Goal: Transaction & Acquisition: Purchase product/service

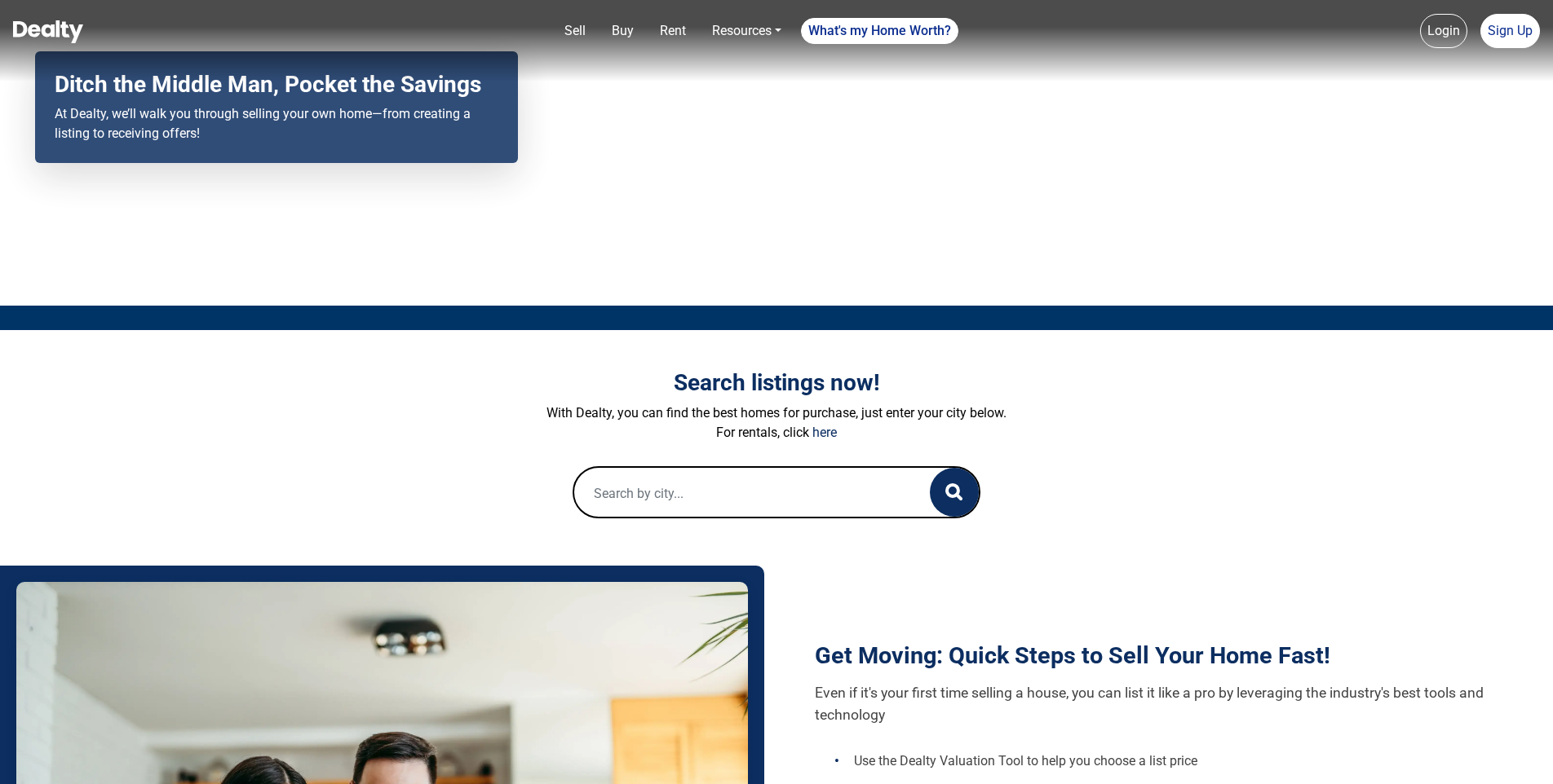
scroll to position [114, 0]
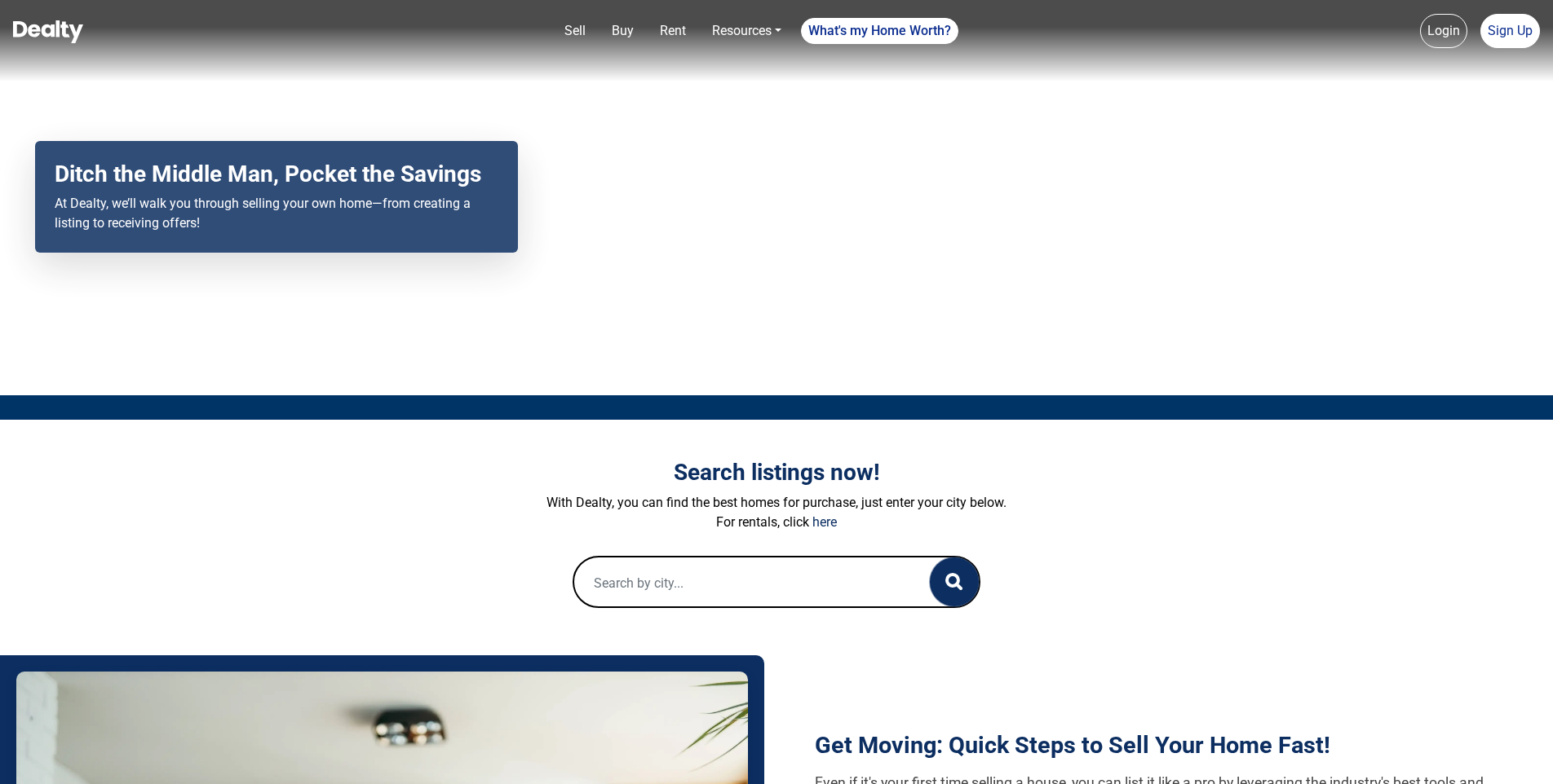
click at [970, 577] on button "button" at bounding box center [954, 582] width 49 height 49
click at [955, 586] on circle "button" at bounding box center [952, 580] width 11 height 11
click at [778, 588] on input "text" at bounding box center [735, 583] width 323 height 52
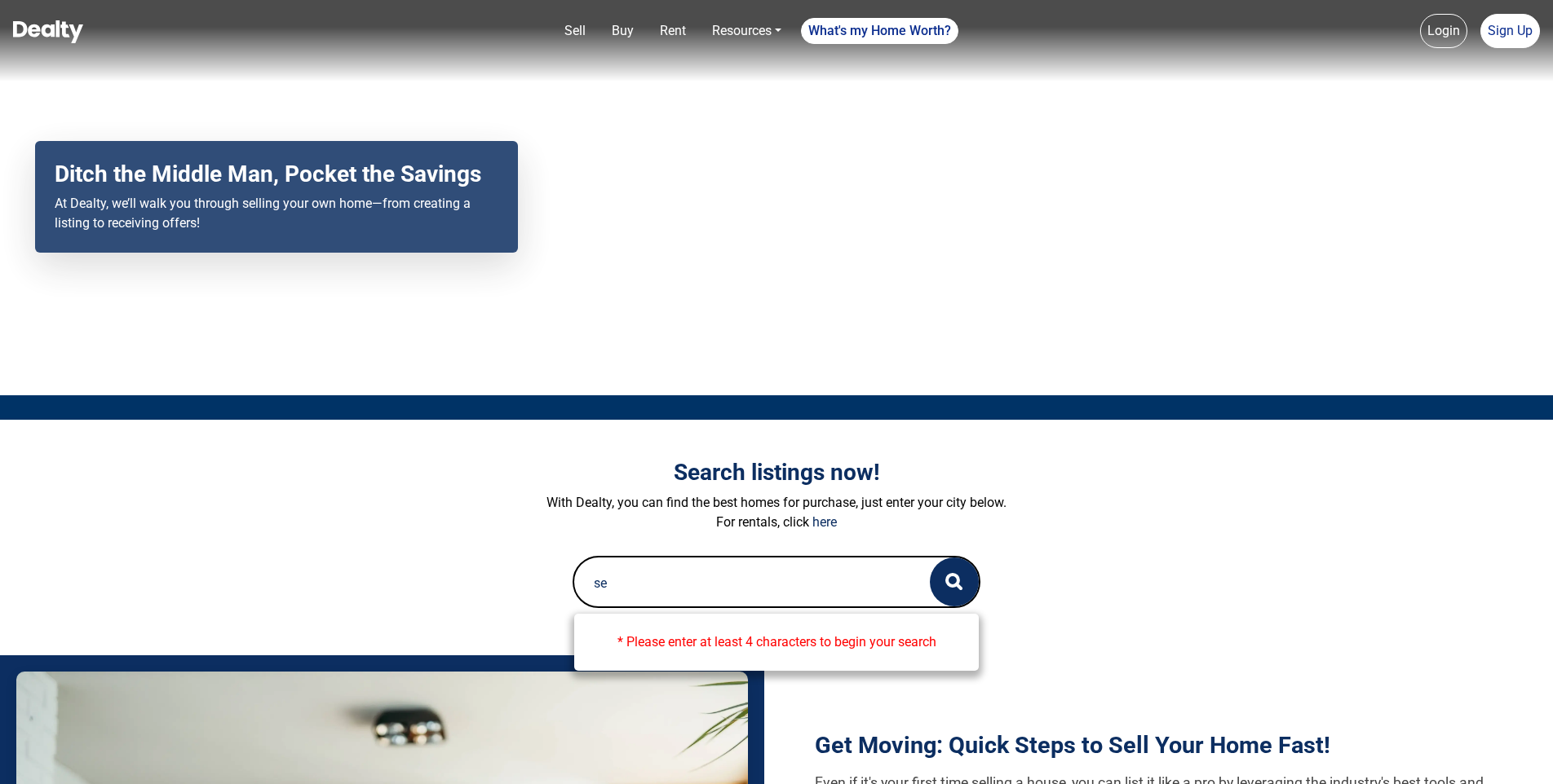
type input "s"
type input "c"
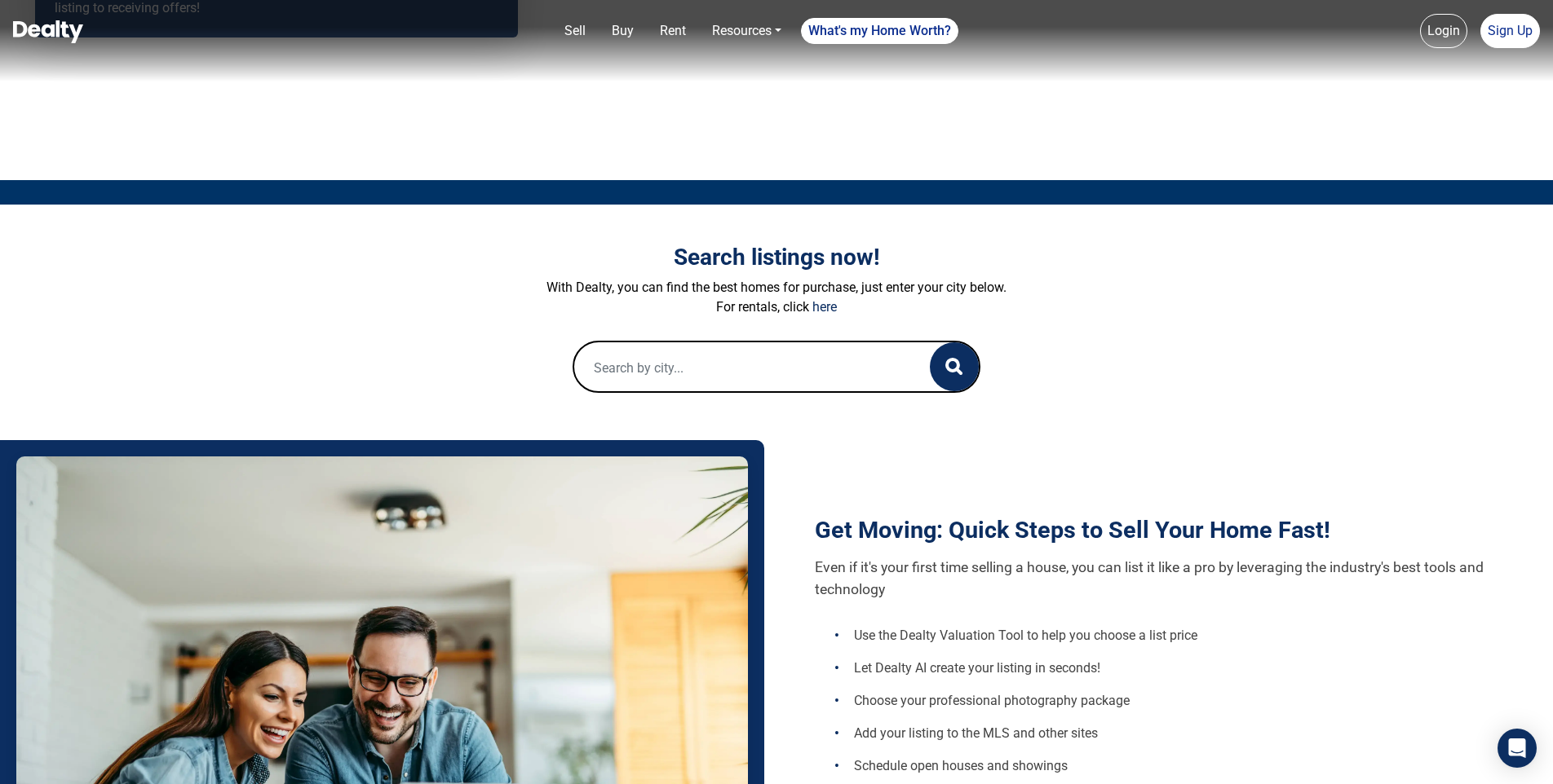
scroll to position [81, 0]
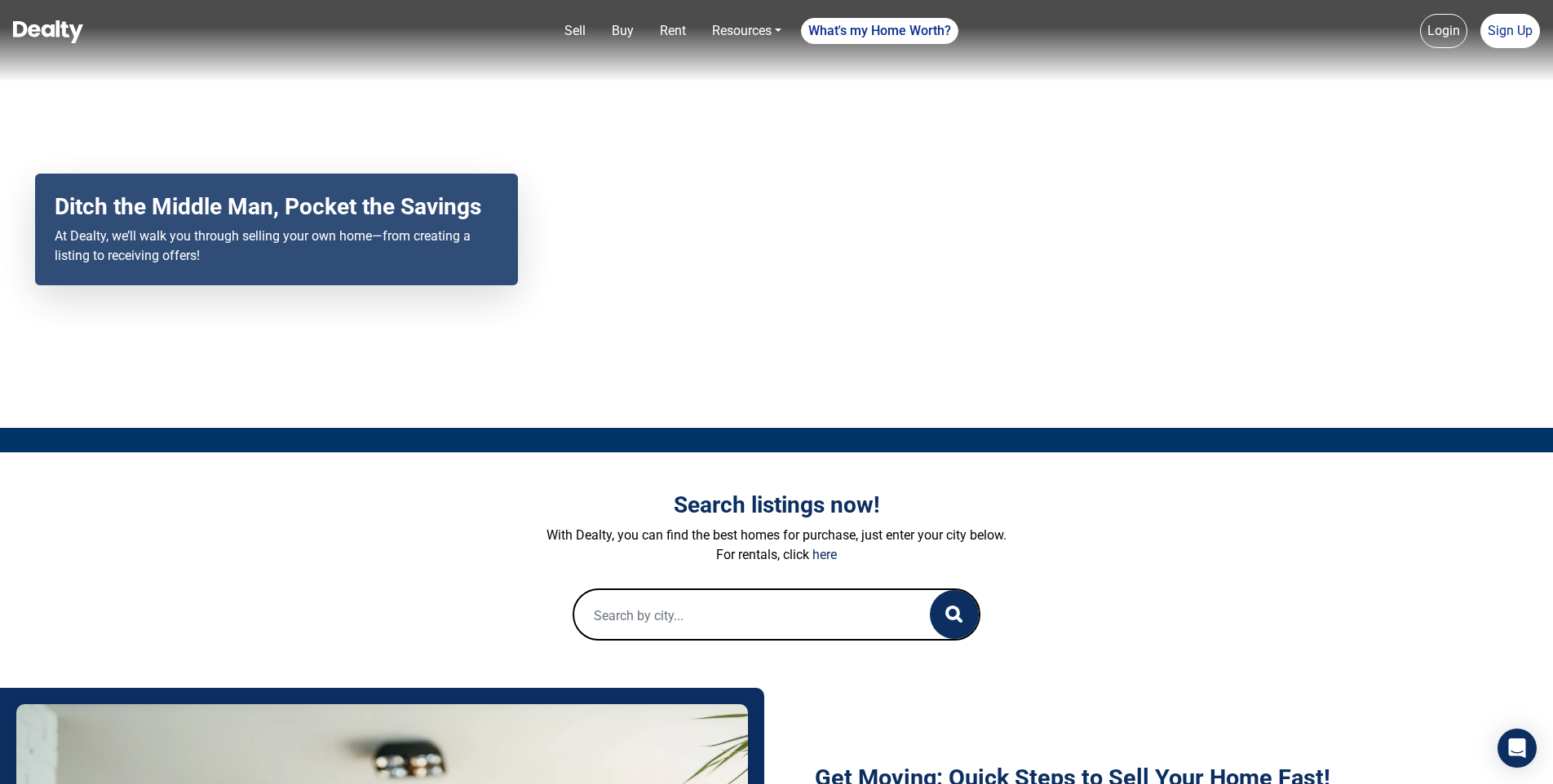
click at [637, 620] on input "text" at bounding box center [735, 616] width 323 height 52
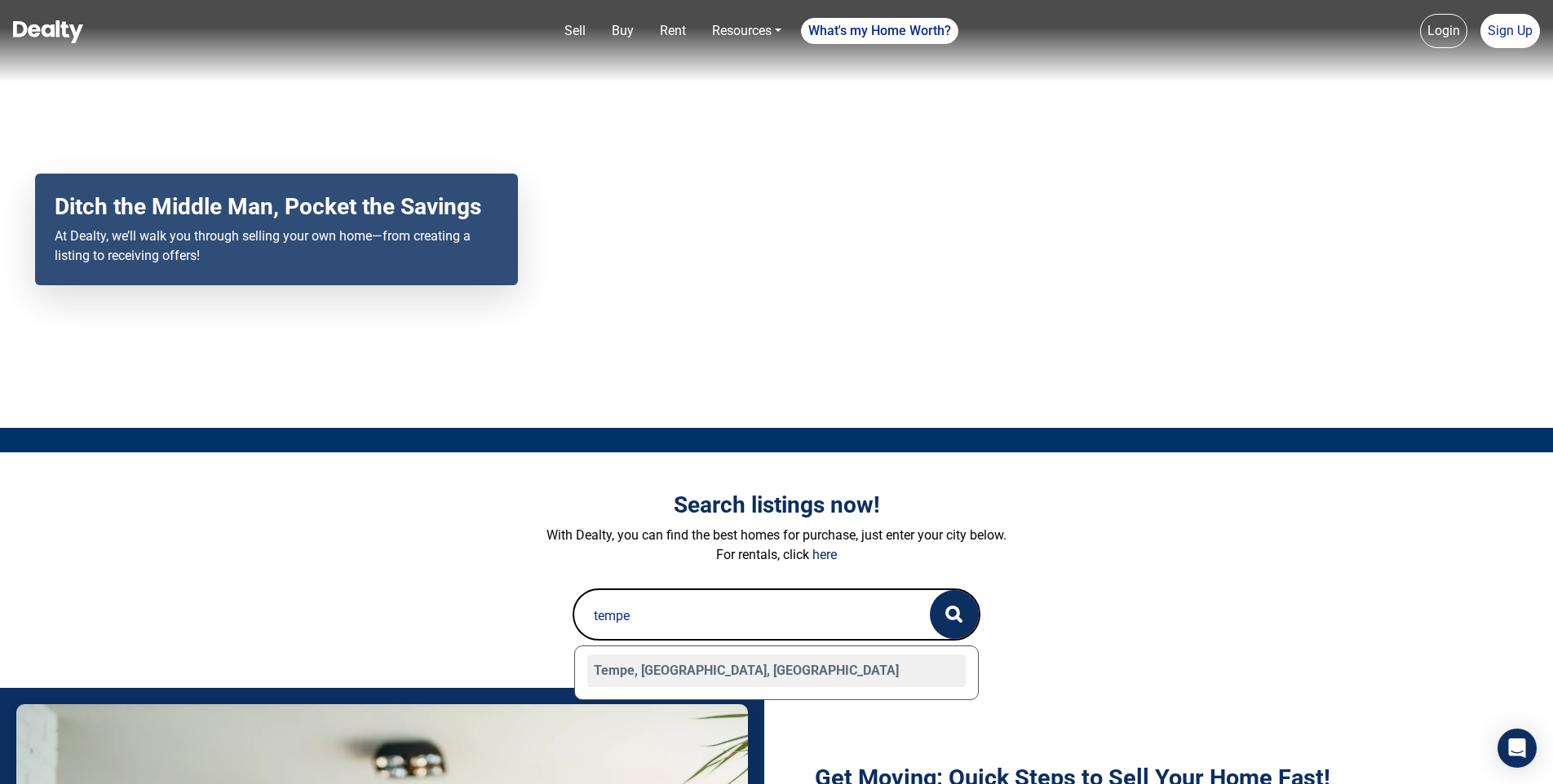
click at [630, 665] on div "Tempe, AZ, USA" at bounding box center [776, 671] width 378 height 33
type input "Tempe, AZ, USA"
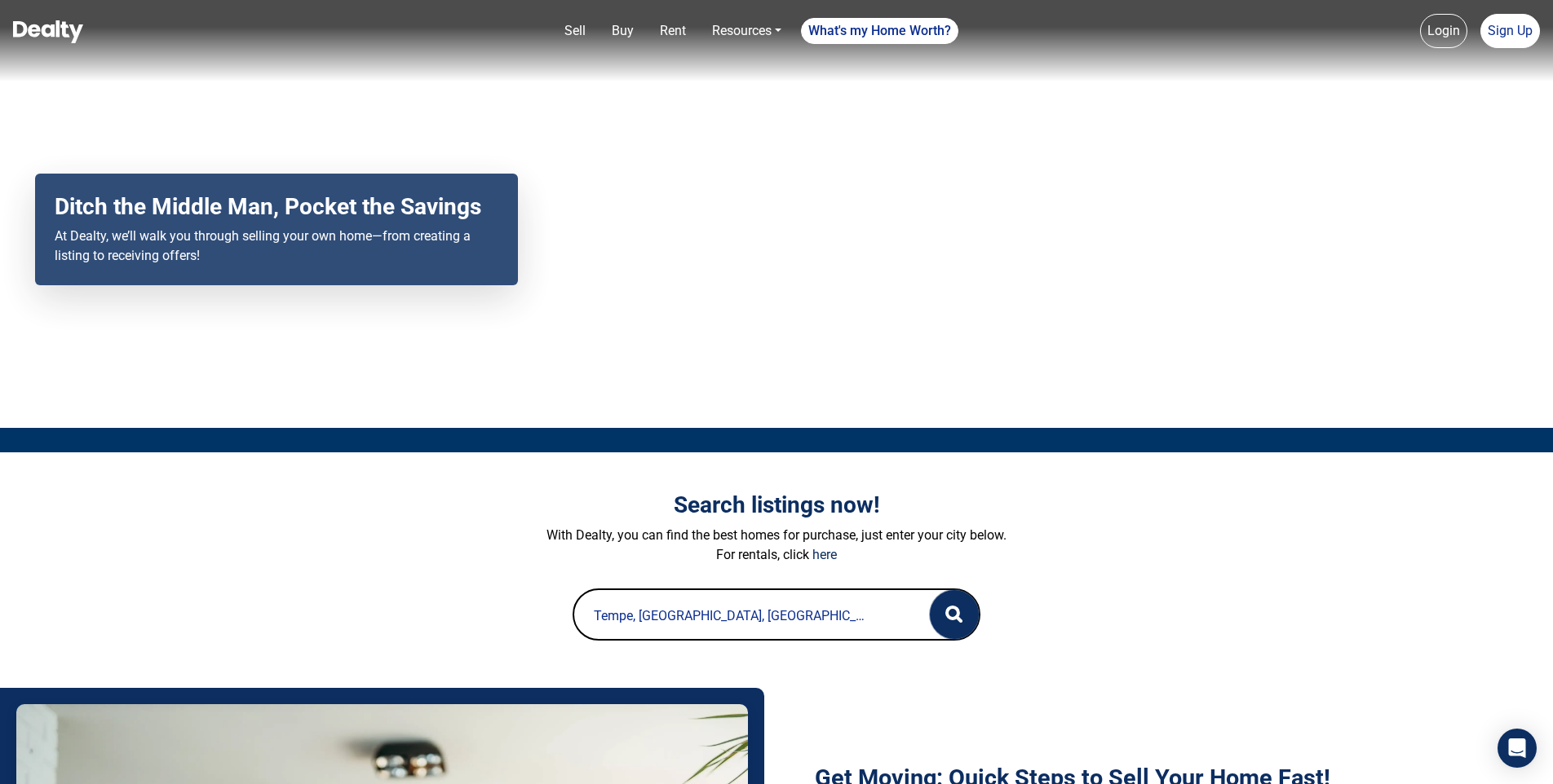
click at [971, 613] on button "button" at bounding box center [954, 615] width 49 height 49
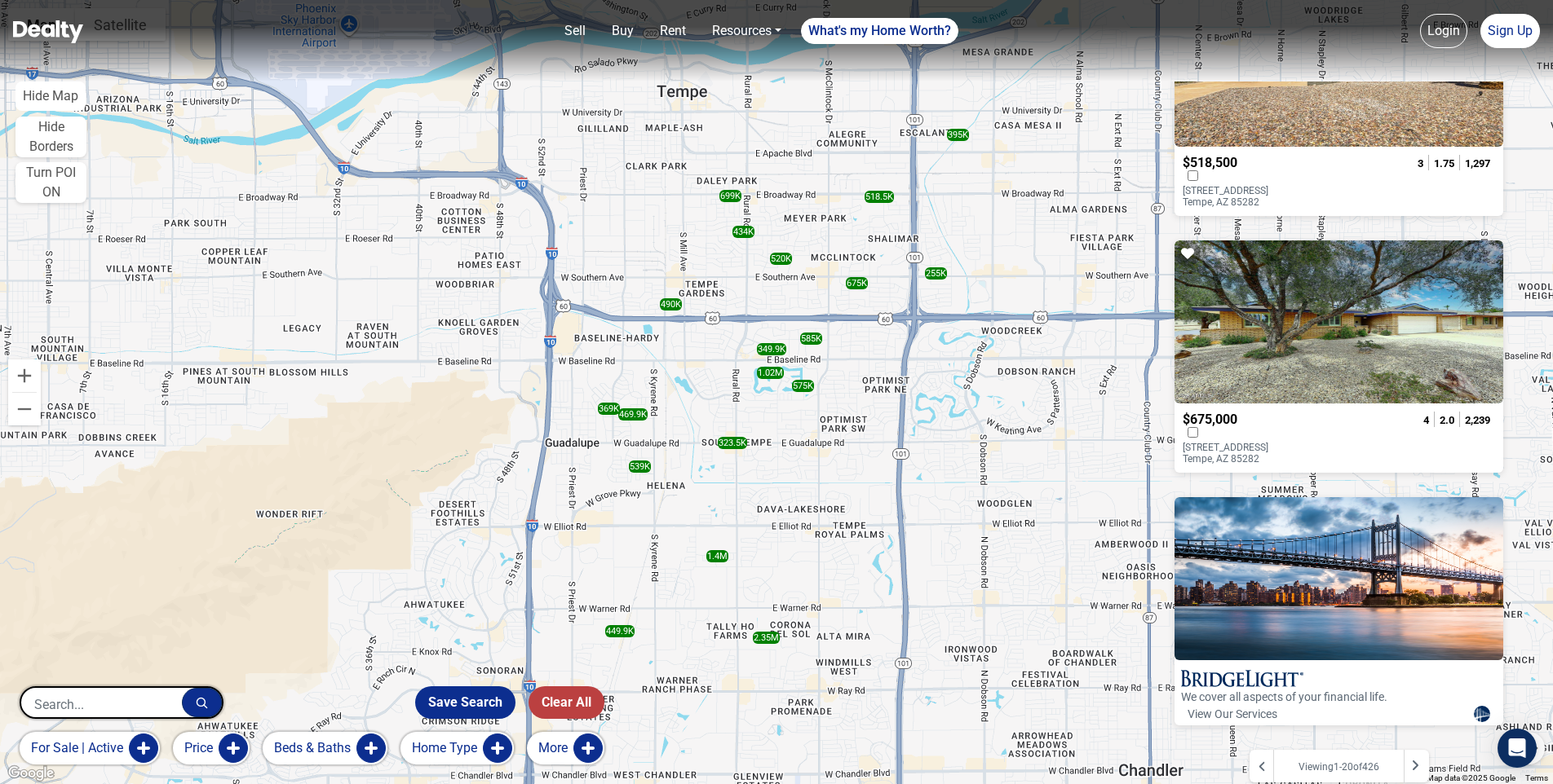
scroll to position [4567, 0]
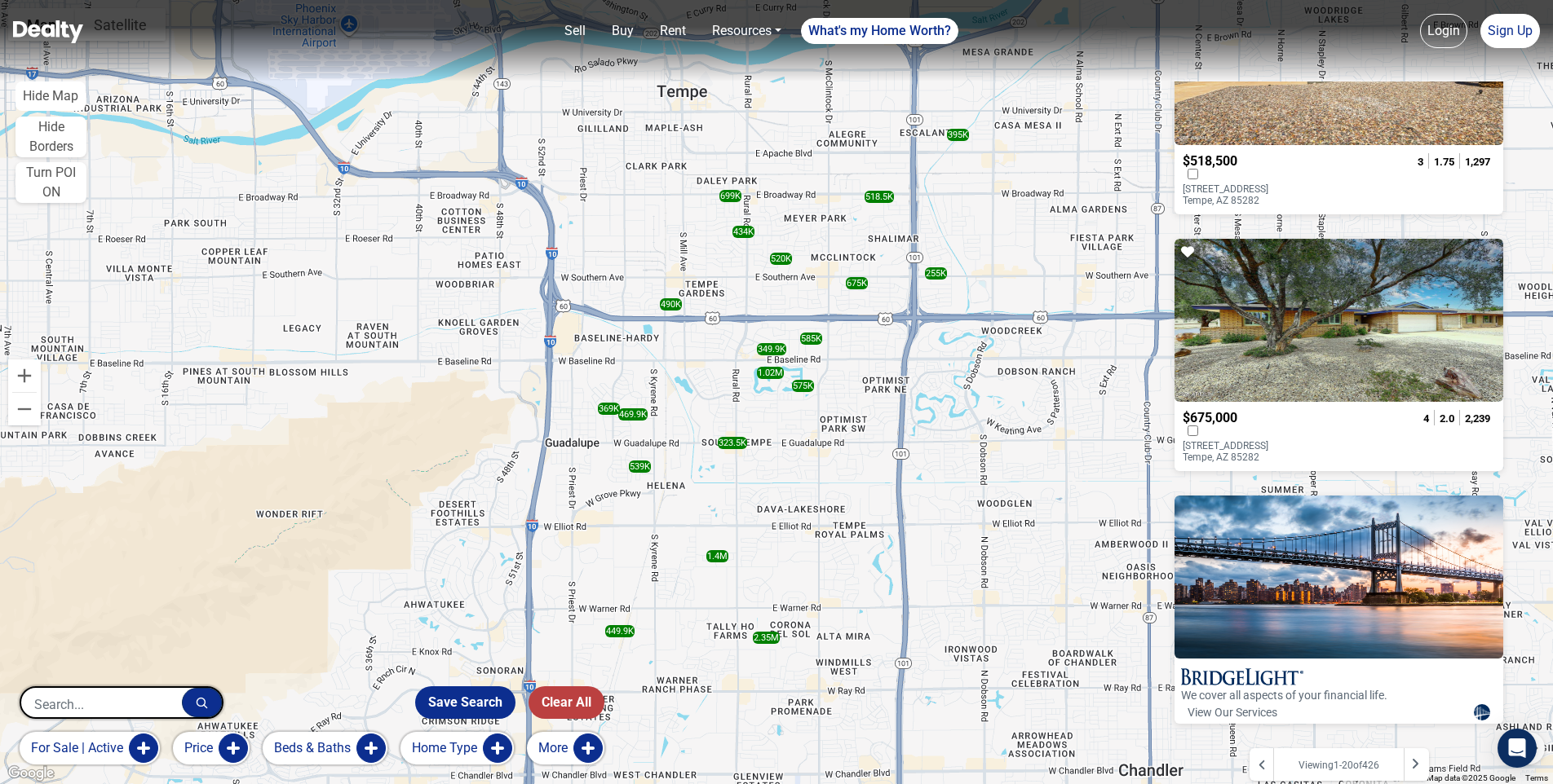
click at [58, 102] on button "Hide Map" at bounding box center [50, 96] width 70 height 29
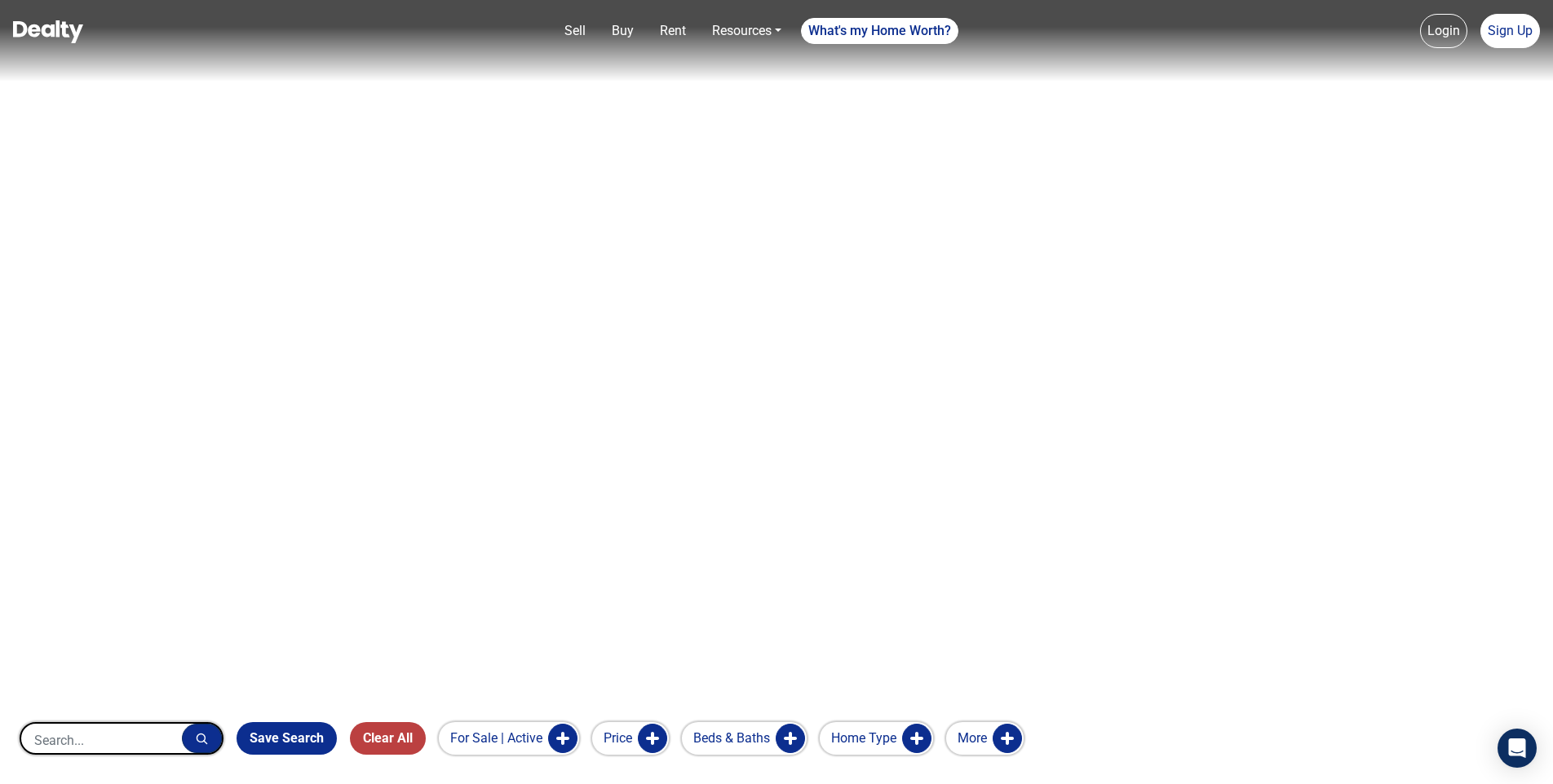
scroll to position [8396, 0]
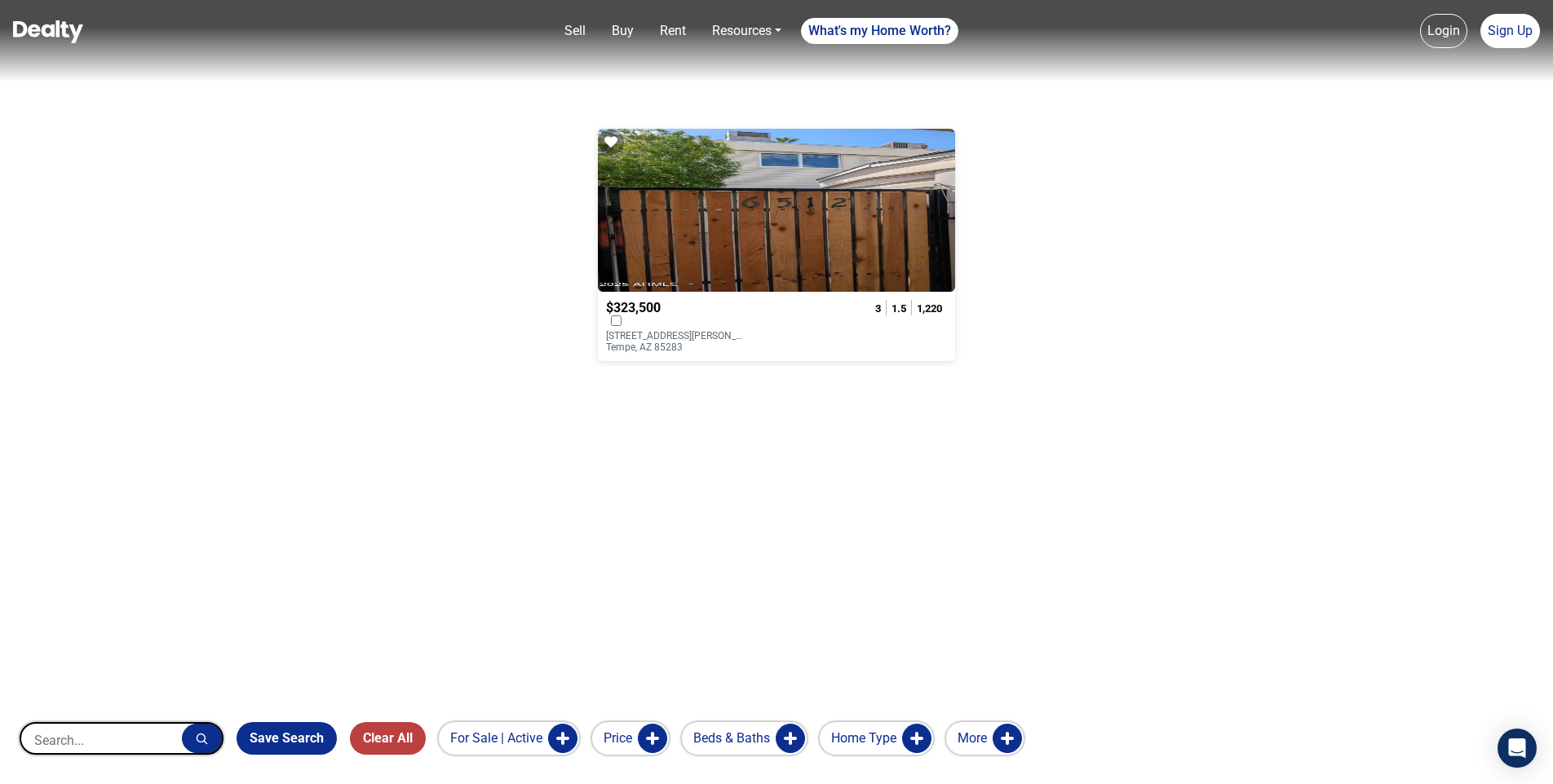
click at [745, 296] on div "$323,500 6512 S MCALLISTER Avenue Tempe, AZ 85283 3 1.5 1,220" at bounding box center [776, 326] width 357 height 69
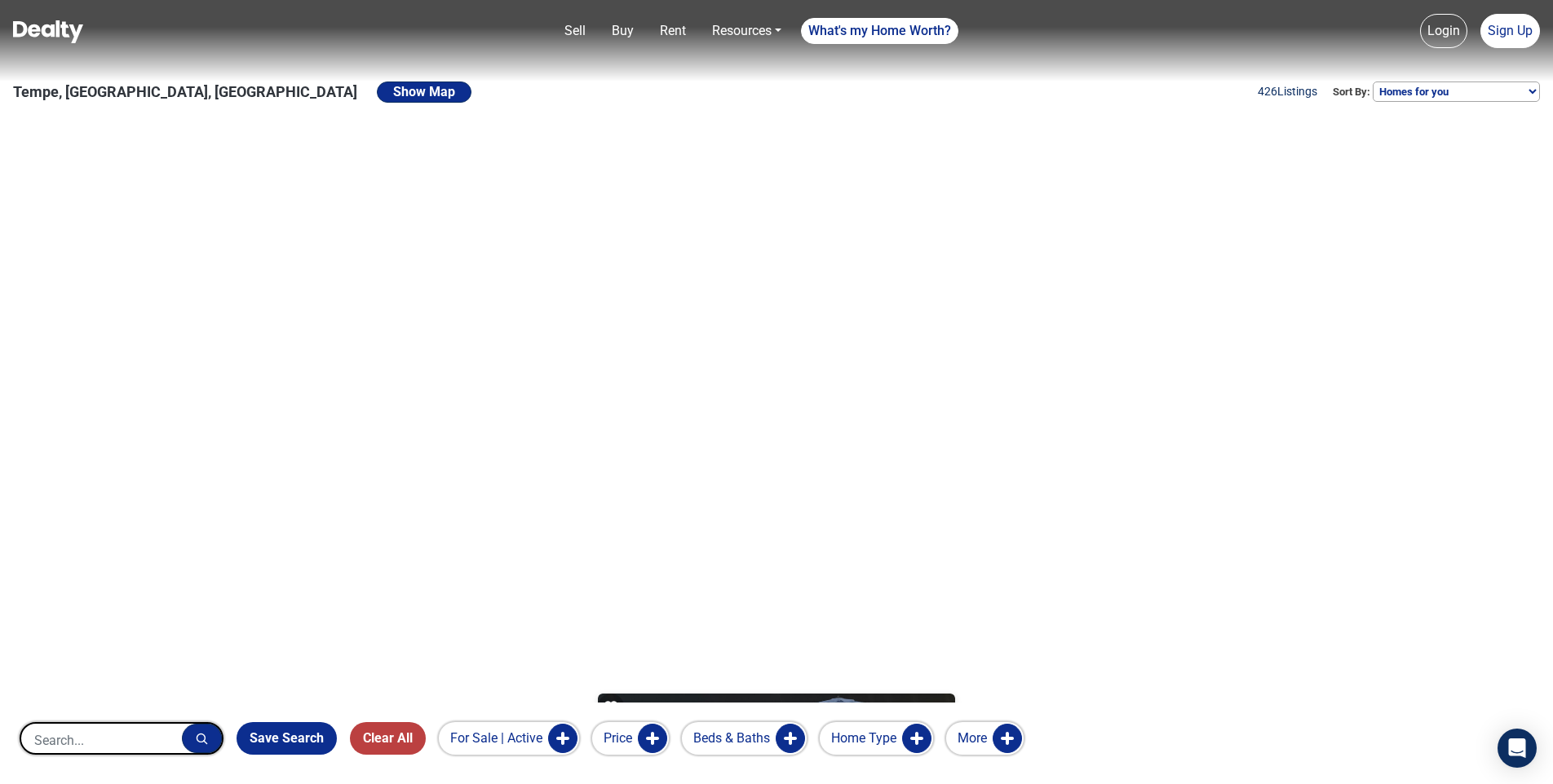
scroll to position [0, 0]
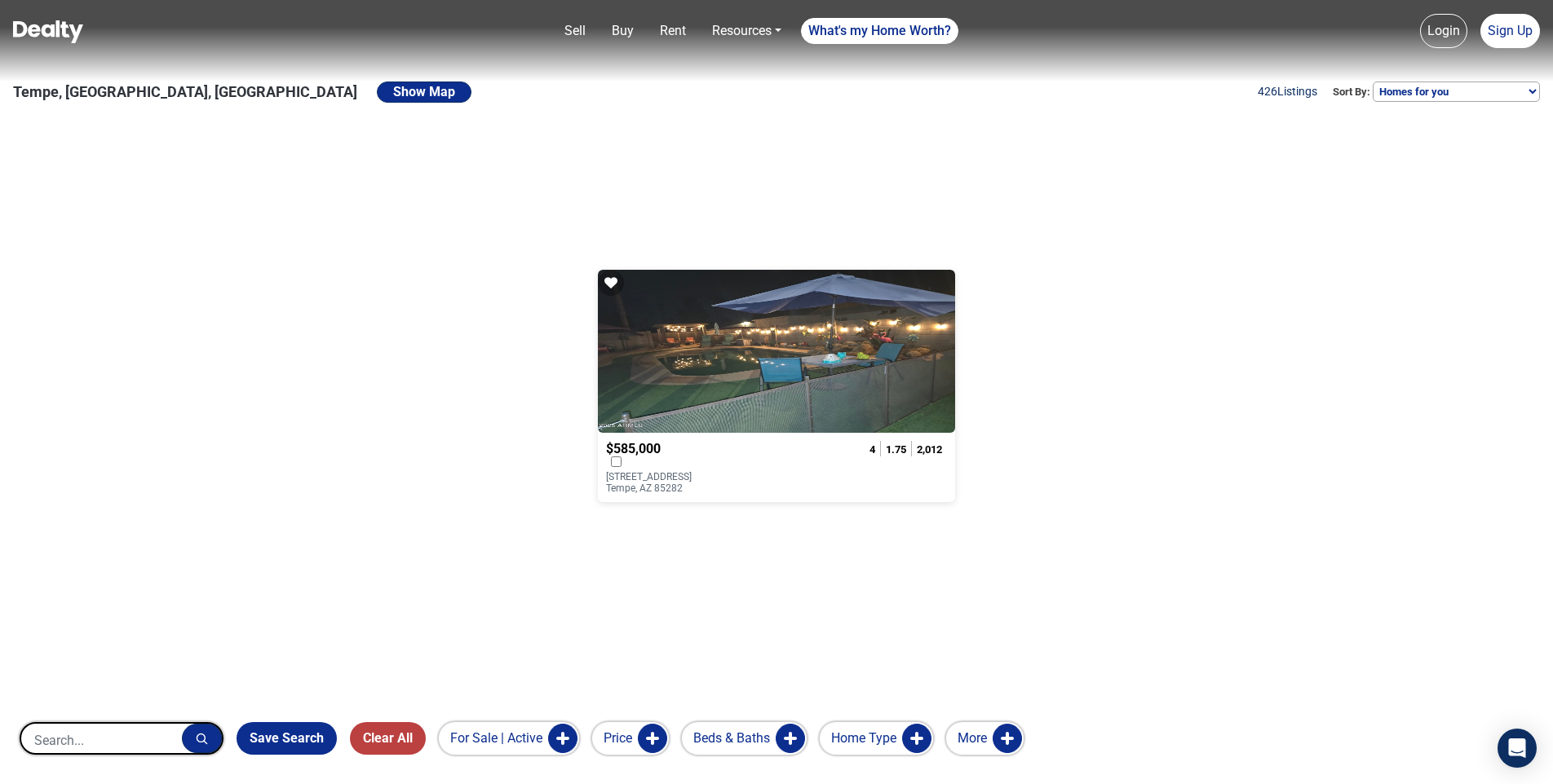
scroll to position [489, 0]
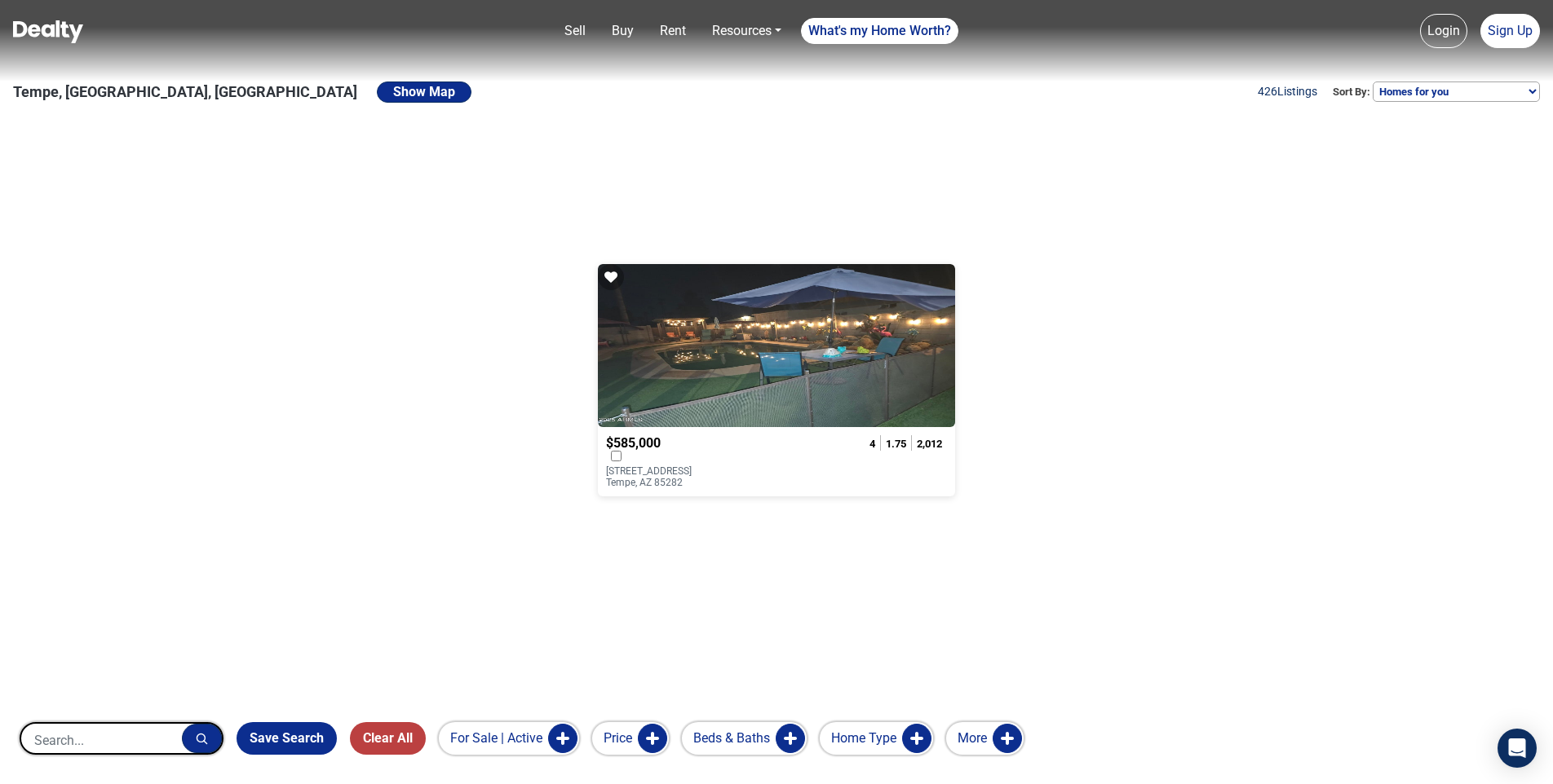
click at [795, 409] on div at bounding box center [776, 345] width 357 height 163
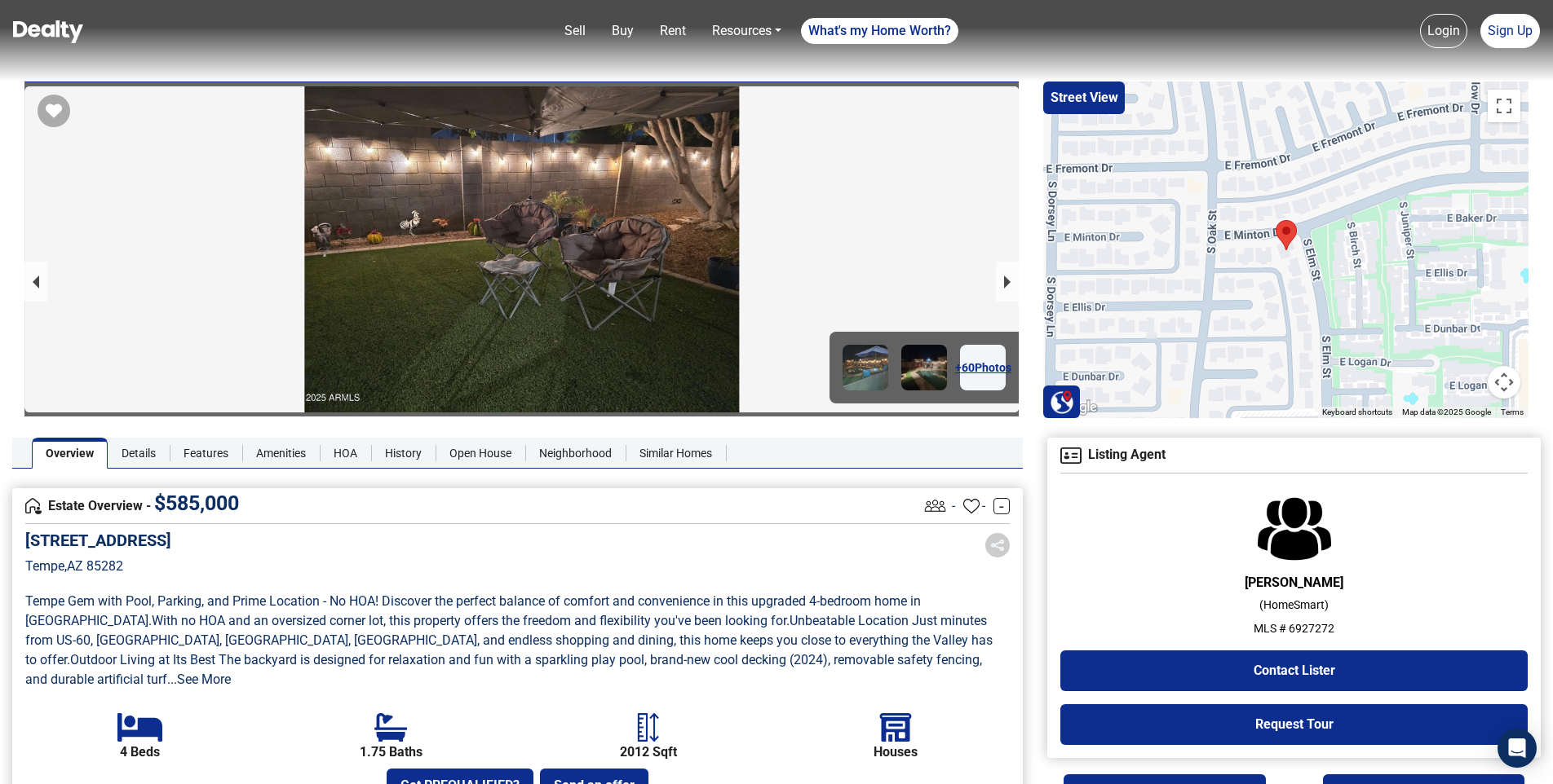
click at [612, 330] on div at bounding box center [521, 418] width 994 height 662
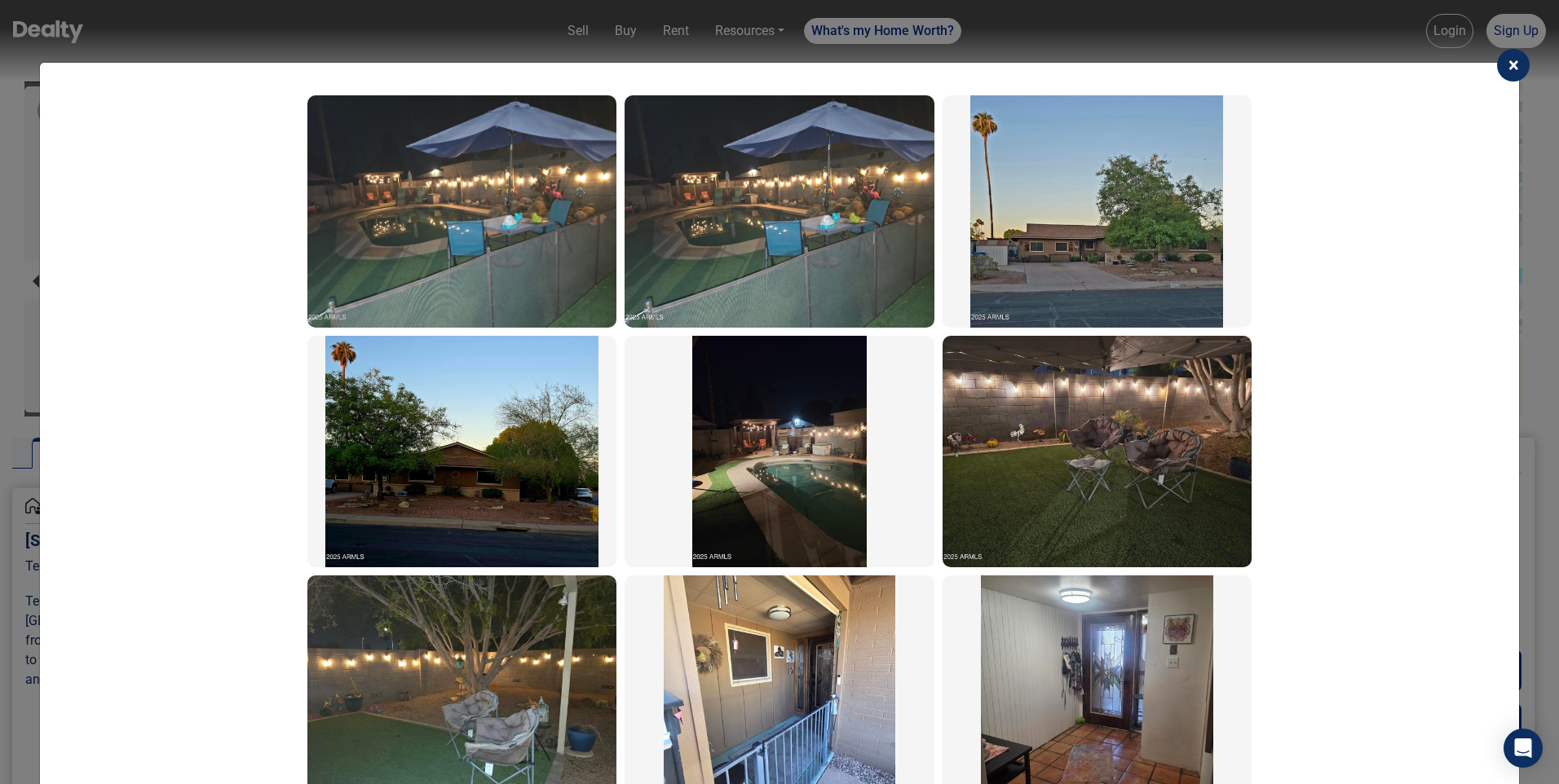
scroll to position [81, 0]
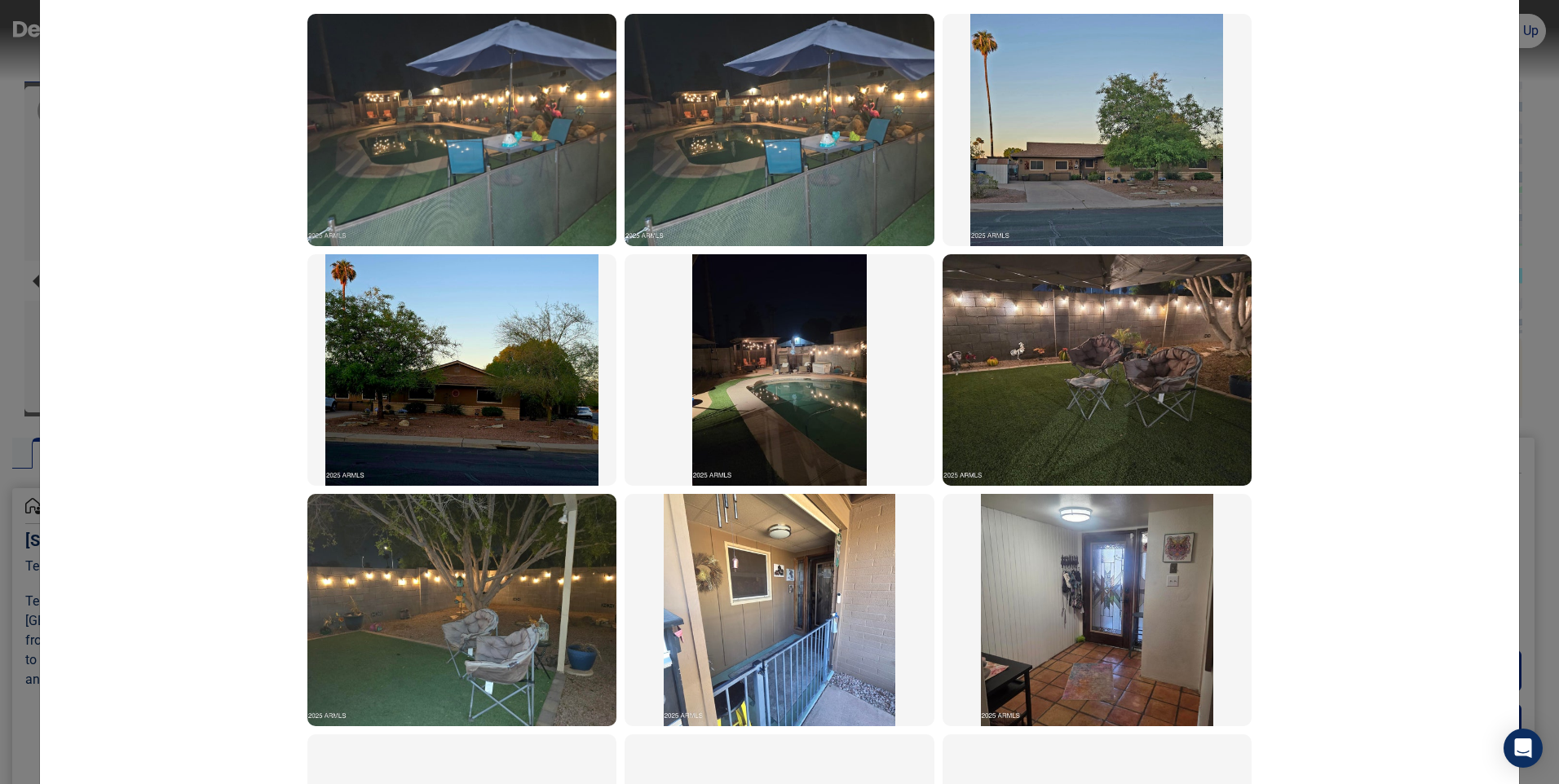
click at [1119, 421] on img at bounding box center [1097, 369] width 309 height 231
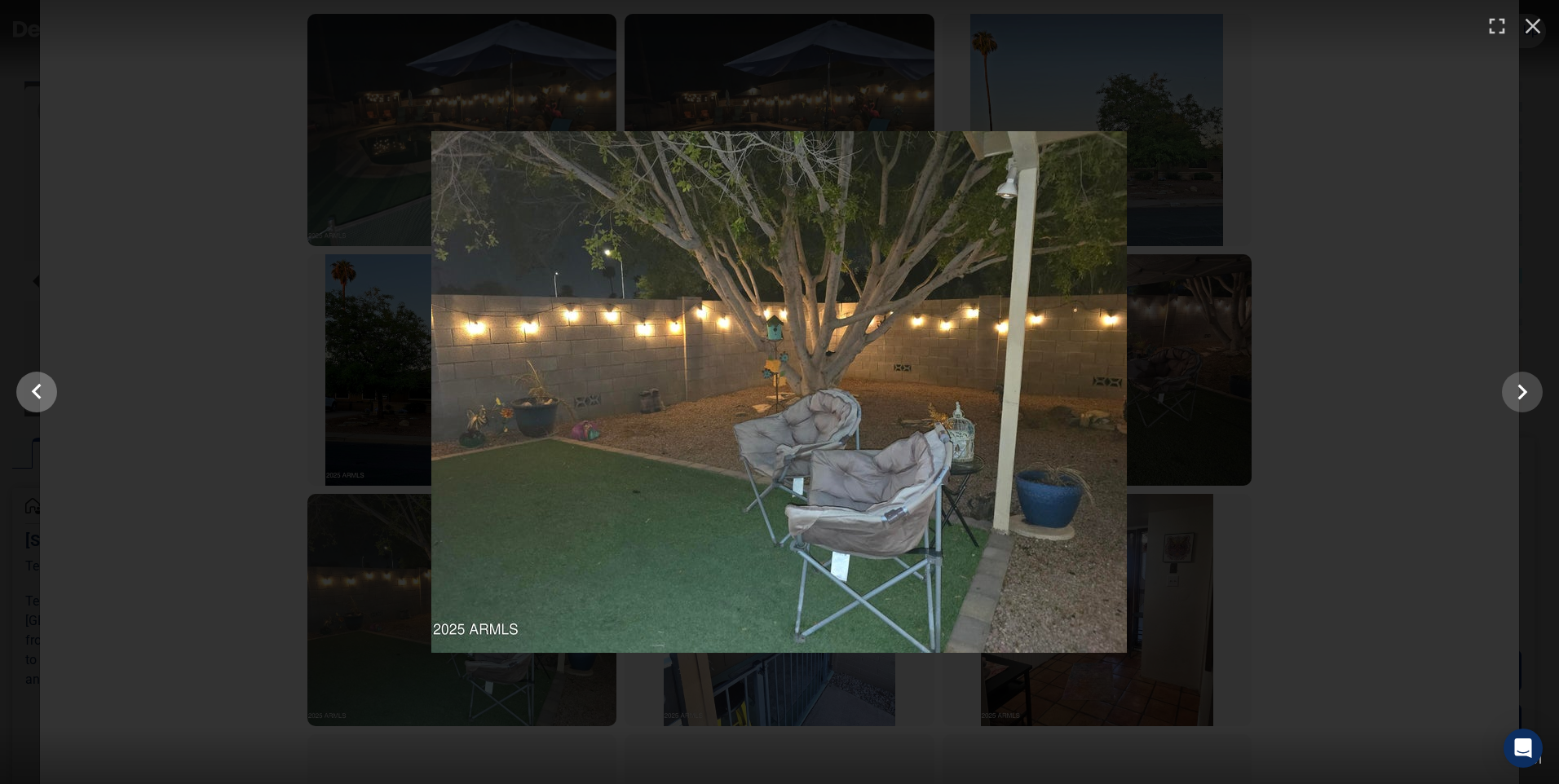
click at [54, 391] on button "Show slide 5 of 61" at bounding box center [37, 392] width 41 height 41
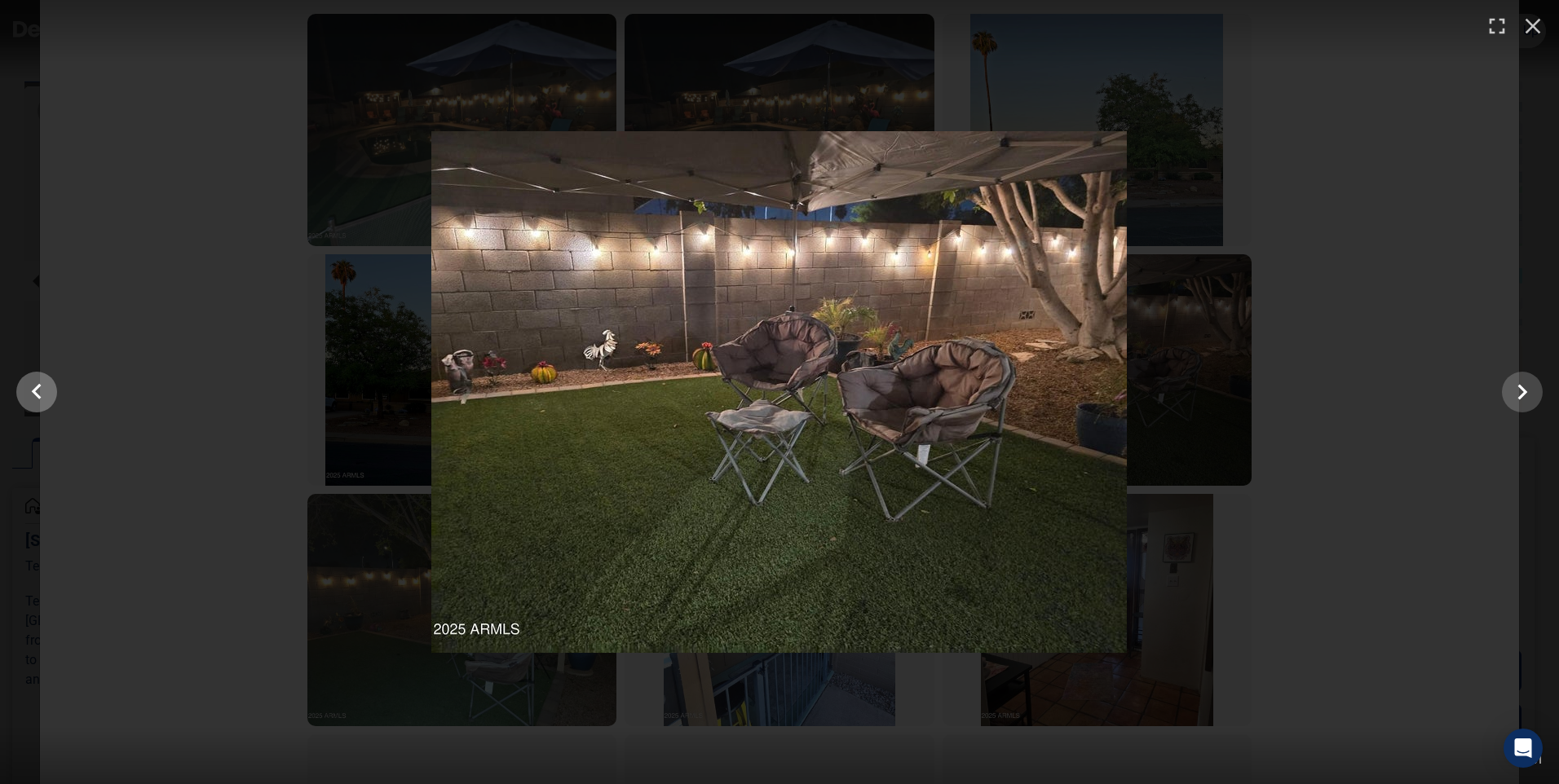
click at [54, 391] on button "Show slide 4 of 61" at bounding box center [37, 392] width 41 height 41
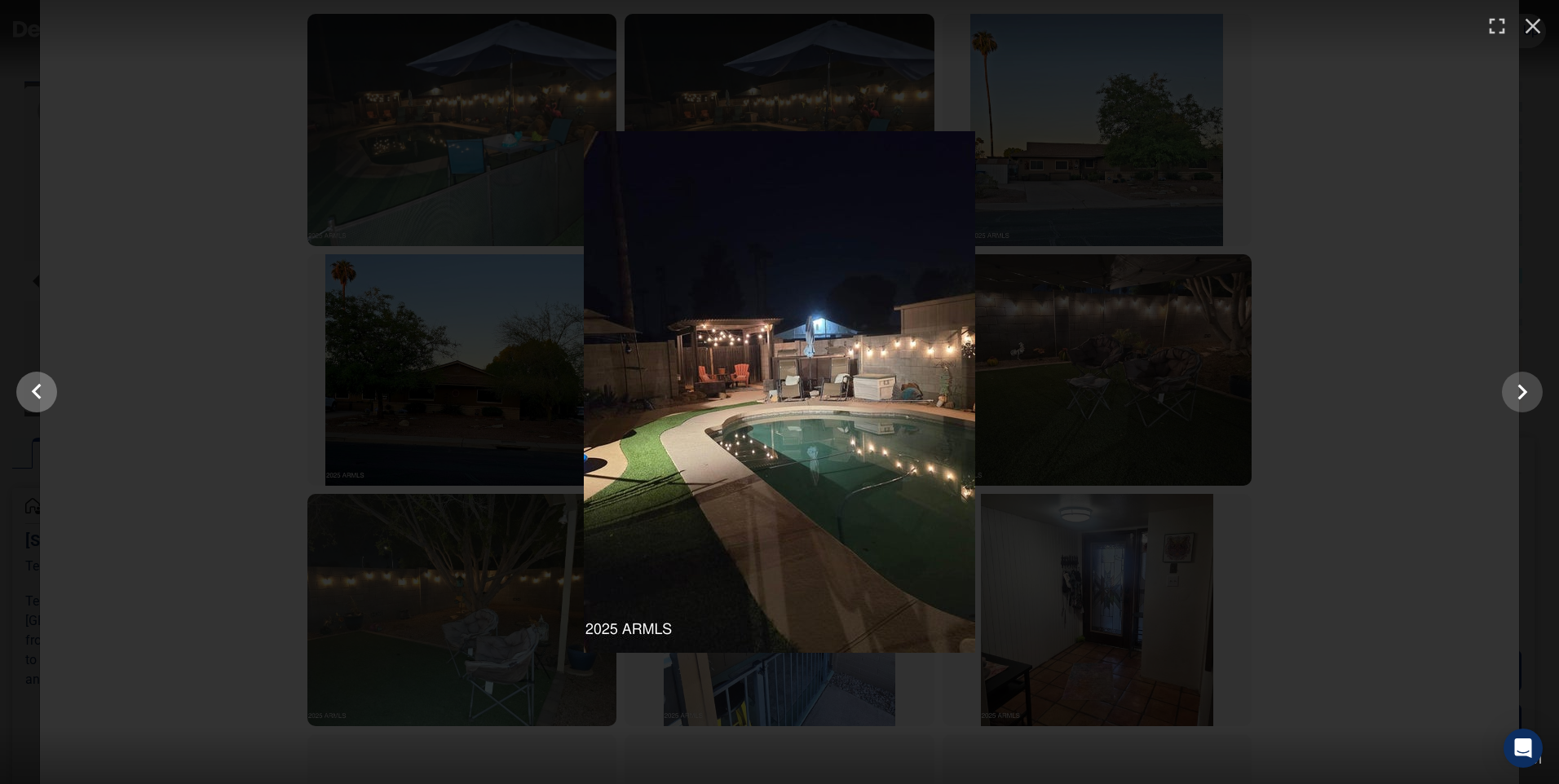
click at [54, 391] on button "Show slide 3 of 61" at bounding box center [37, 392] width 41 height 41
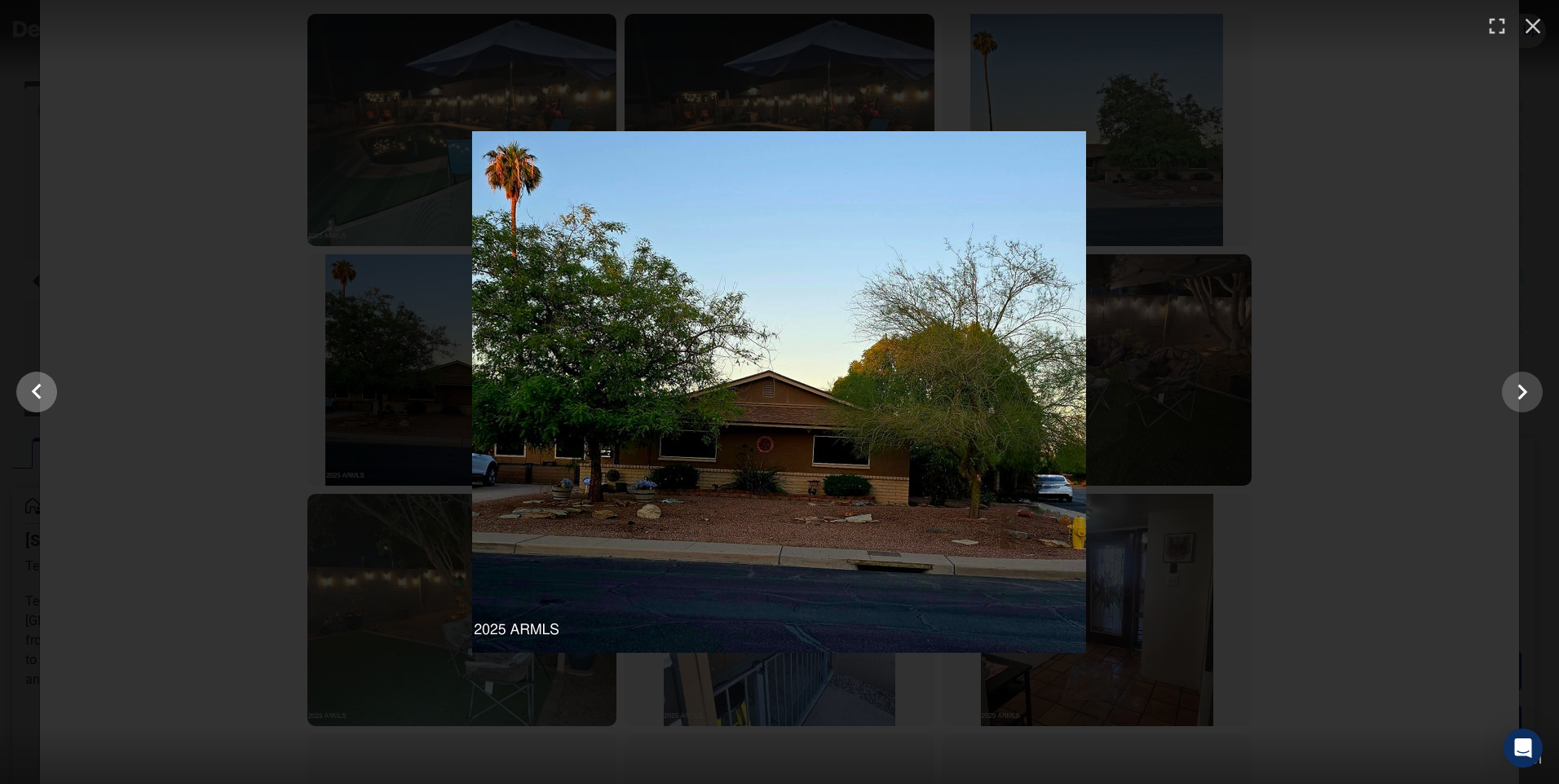
click at [54, 391] on button "Show slide 2 of 61" at bounding box center [37, 392] width 41 height 41
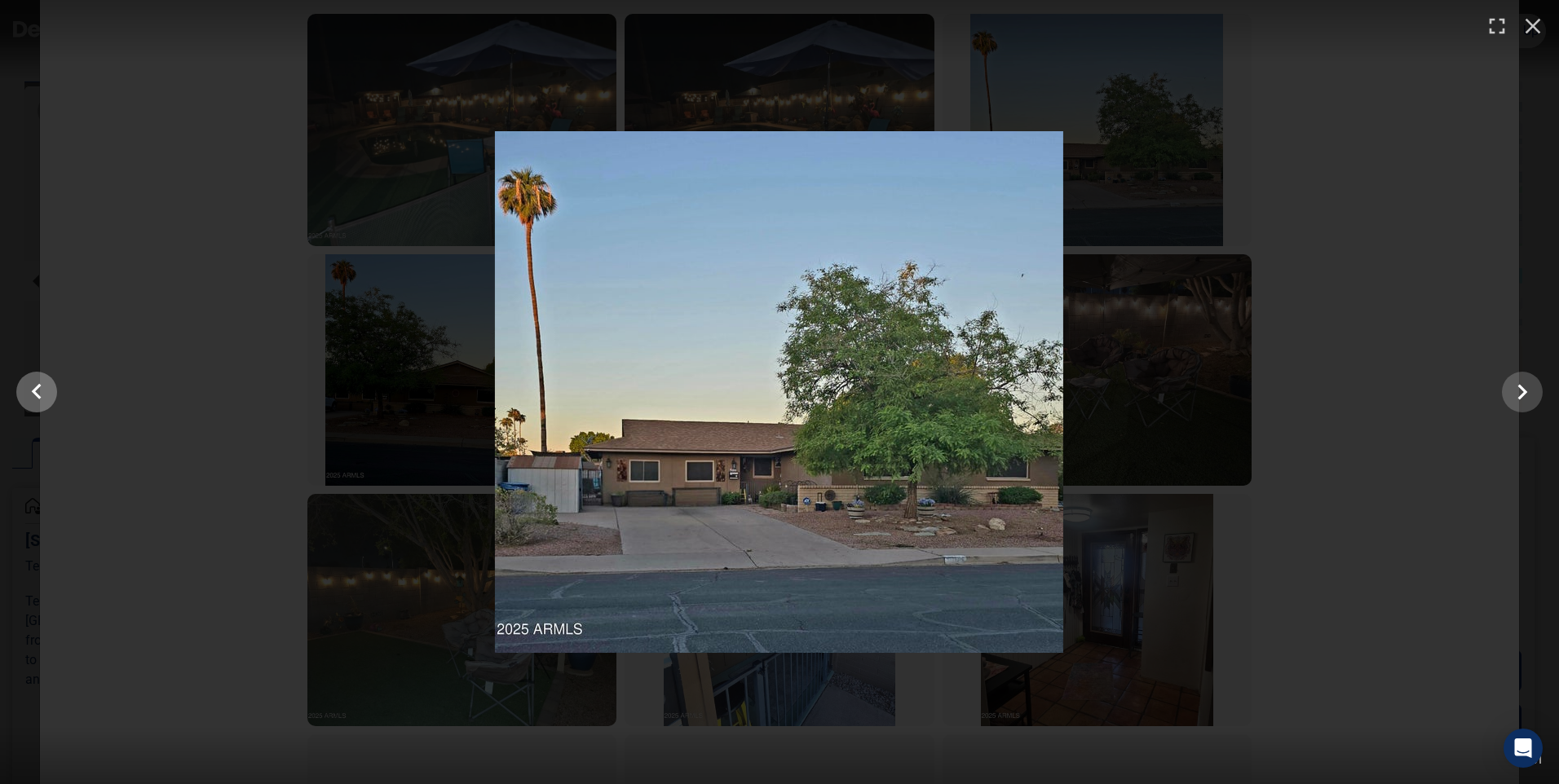
click at [54, 391] on button "Show slide 1 of 61" at bounding box center [37, 392] width 41 height 41
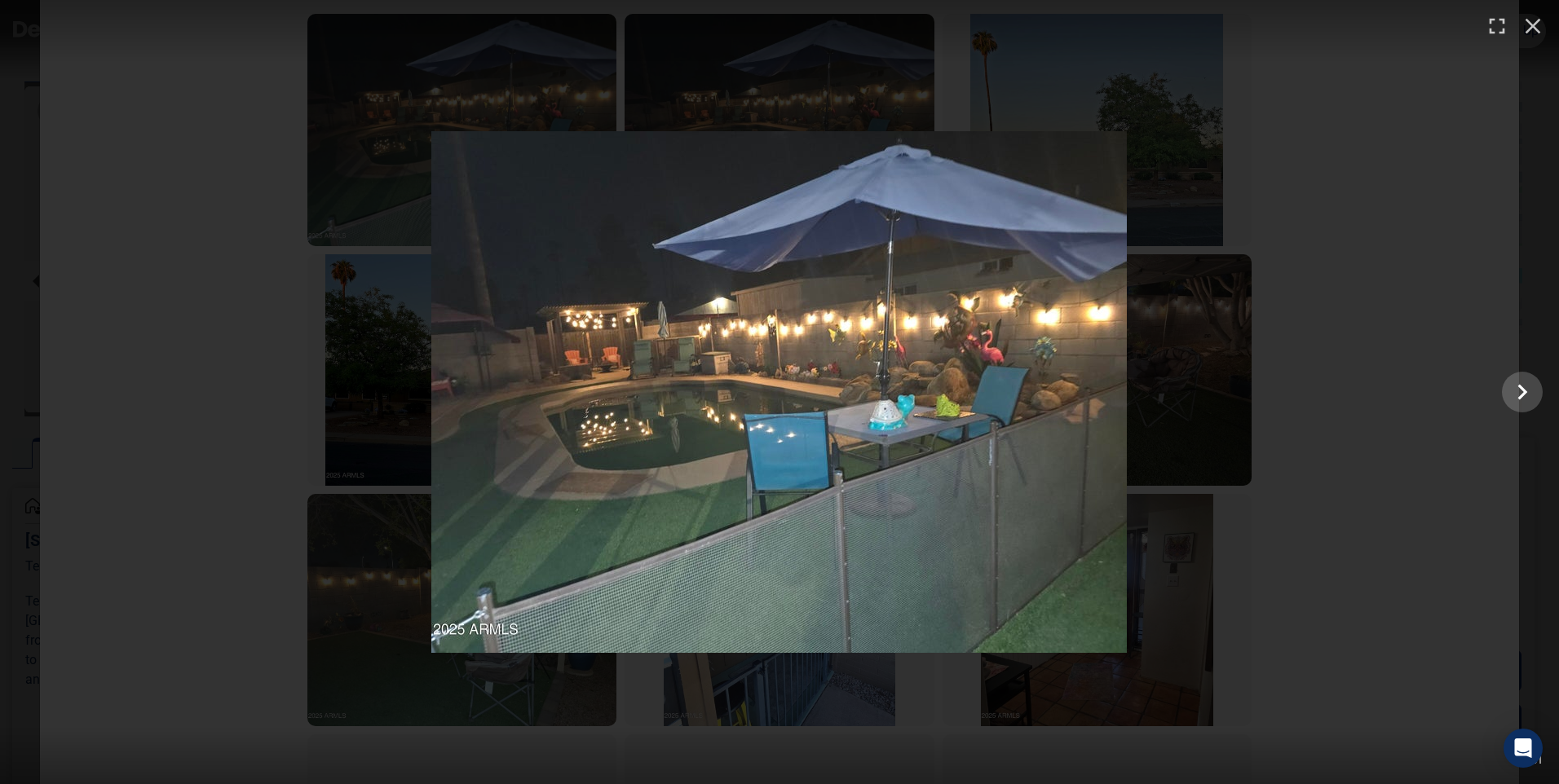
click at [54, 391] on div at bounding box center [780, 392] width 1559 height 522
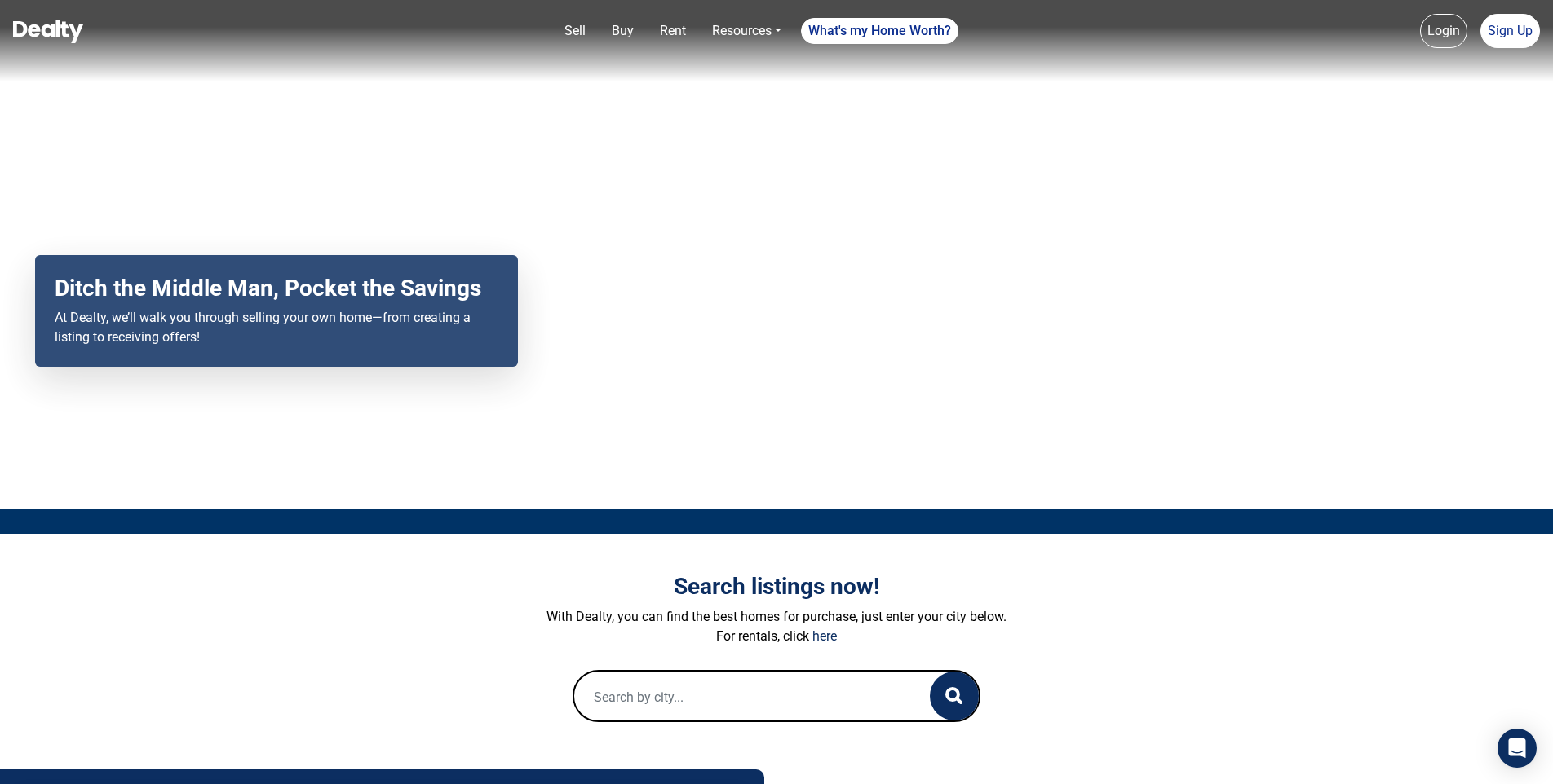
click at [658, 684] on input "text" at bounding box center [735, 697] width 323 height 52
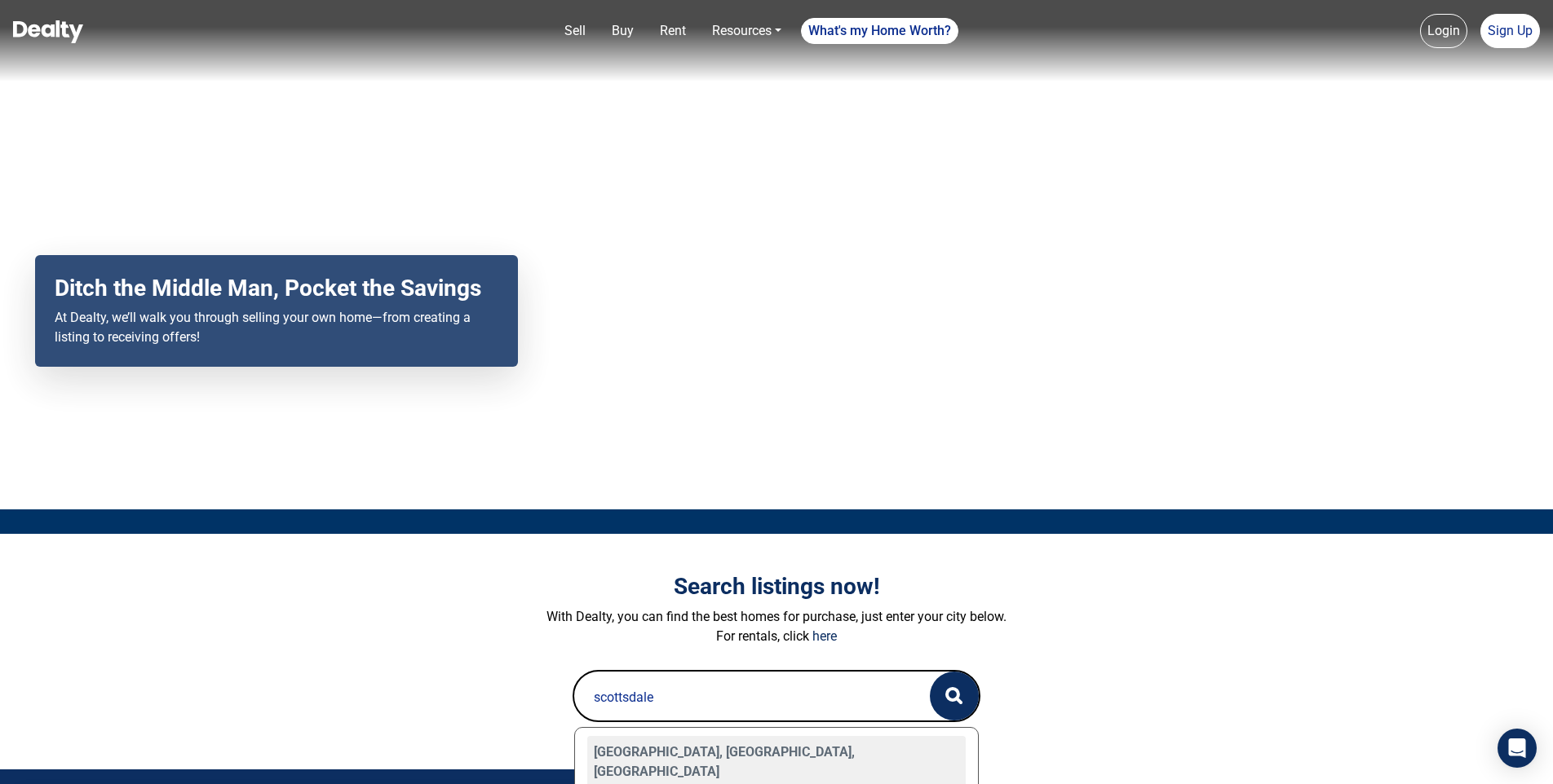
click at [635, 754] on div "[GEOGRAPHIC_DATA], [GEOGRAPHIC_DATA], [GEOGRAPHIC_DATA]" at bounding box center [776, 762] width 378 height 52
type input "[GEOGRAPHIC_DATA], [GEOGRAPHIC_DATA], [GEOGRAPHIC_DATA]"
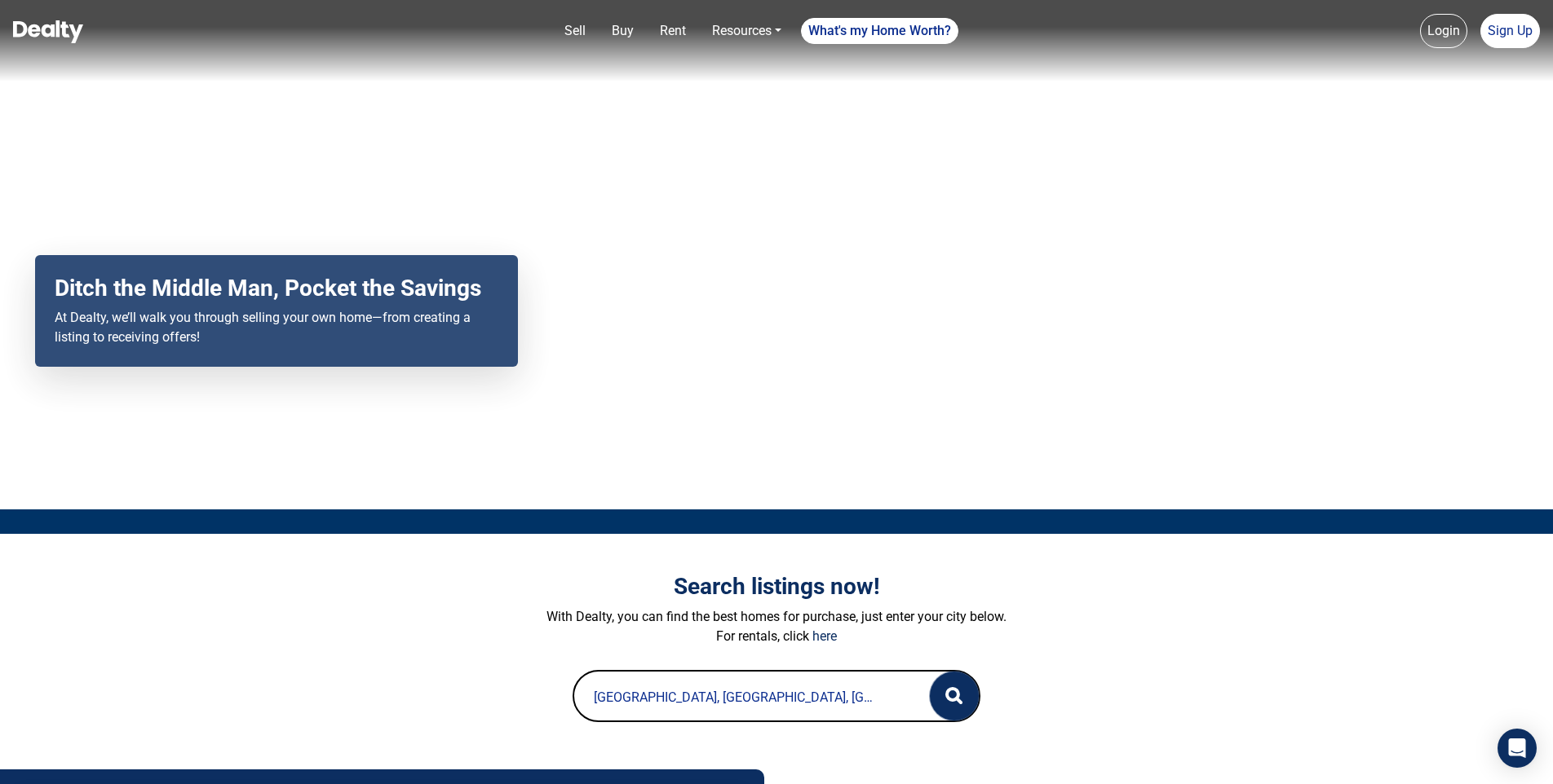
click at [963, 686] on button "button" at bounding box center [954, 696] width 49 height 49
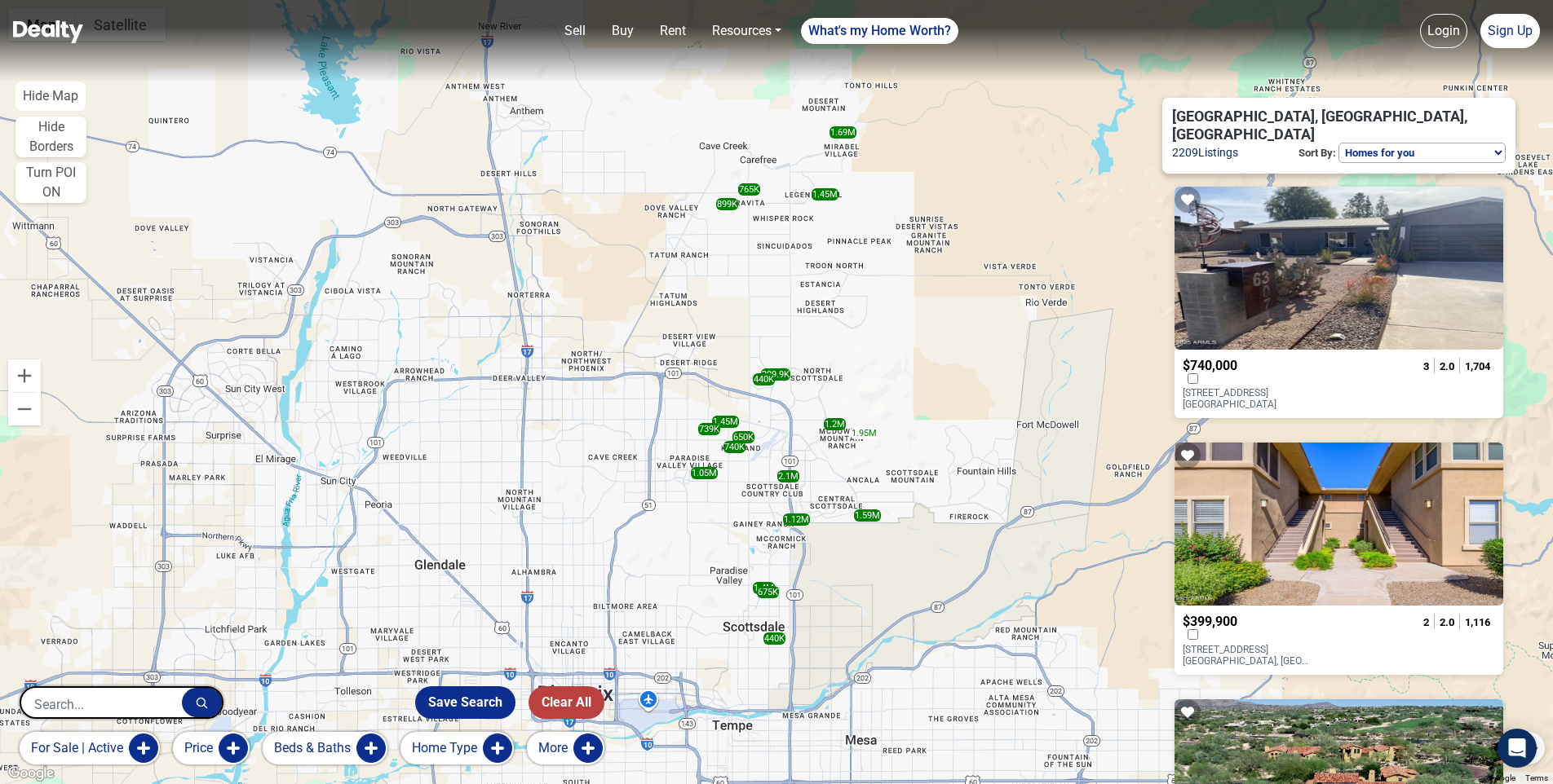
click at [1317, 567] on div at bounding box center [1339, 524] width 329 height 163
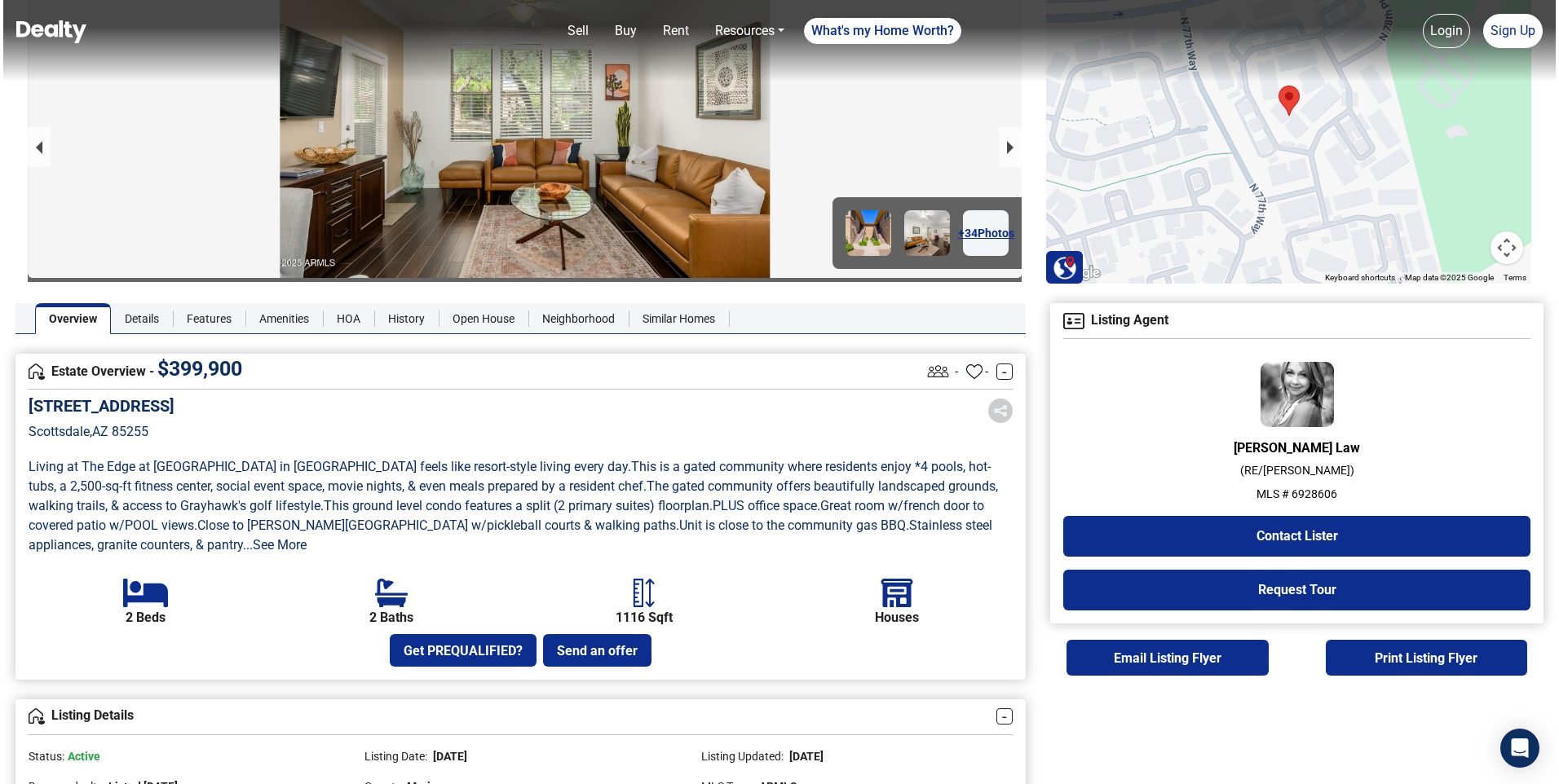
scroll to position [163, 0]
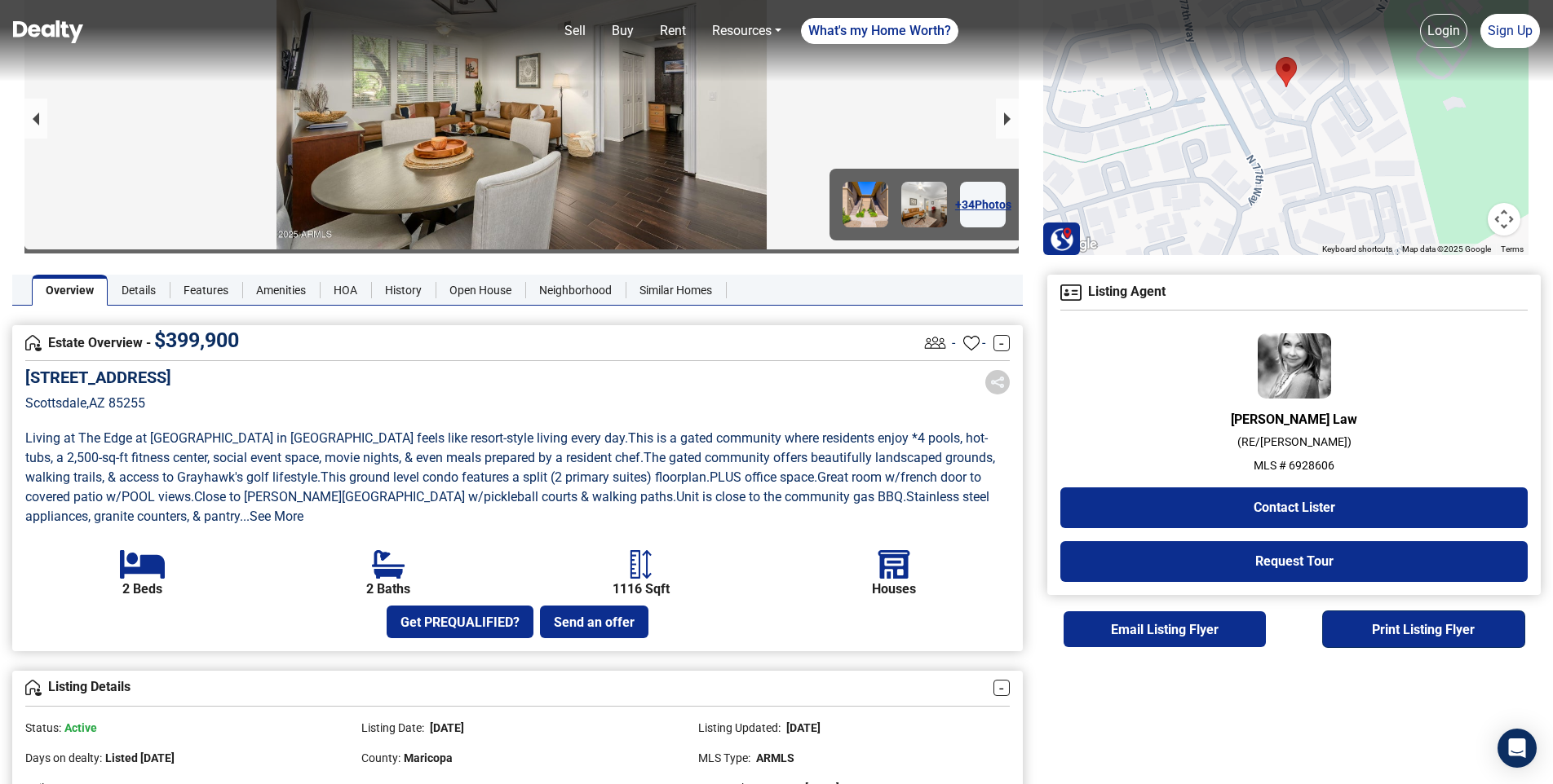
click at [1396, 627] on button "Print Listing Flyer" at bounding box center [1423, 629] width 201 height 36
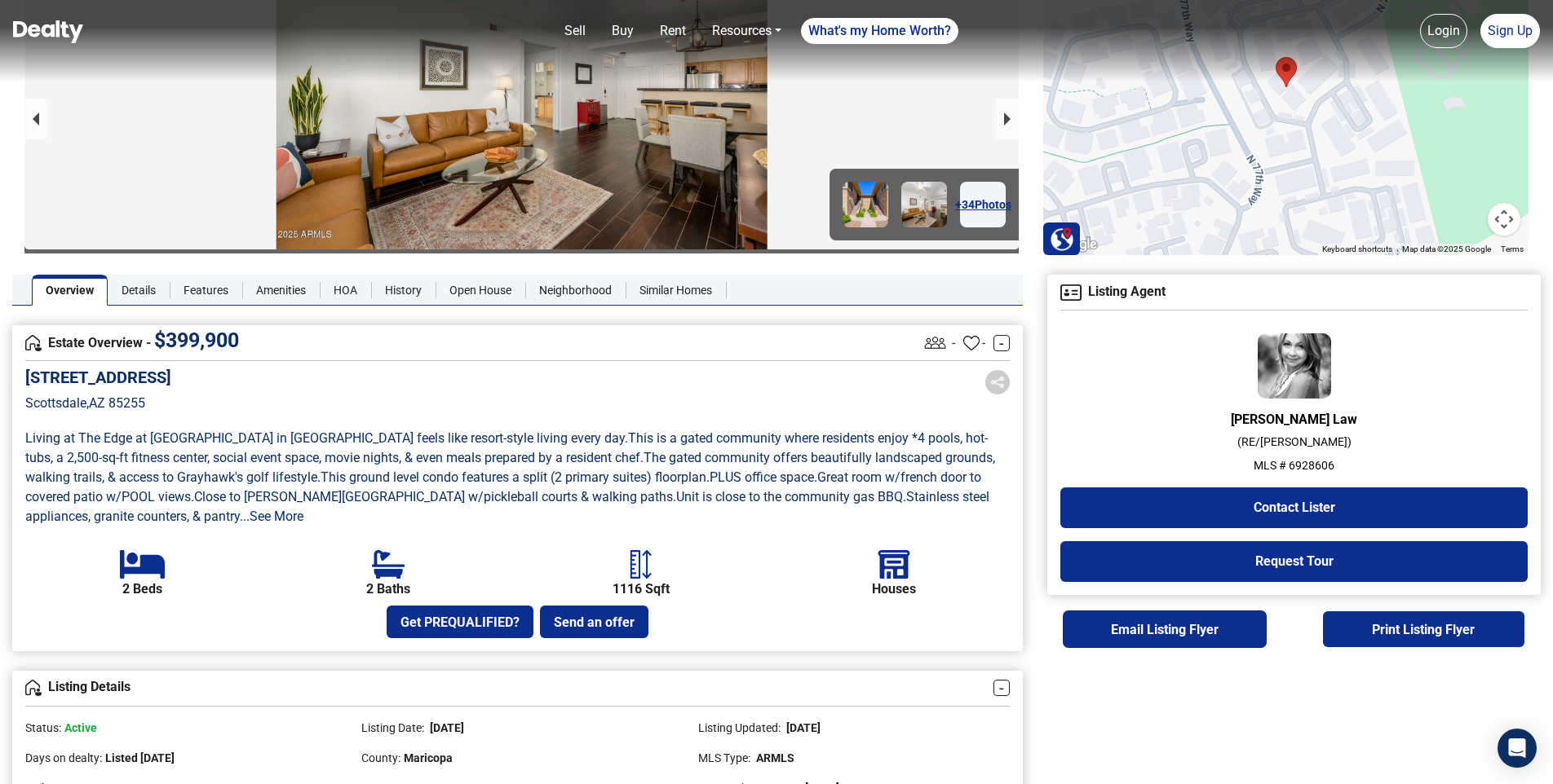
click at [1159, 630] on button "Email Listing Flyer" at bounding box center [1164, 629] width 201 height 36
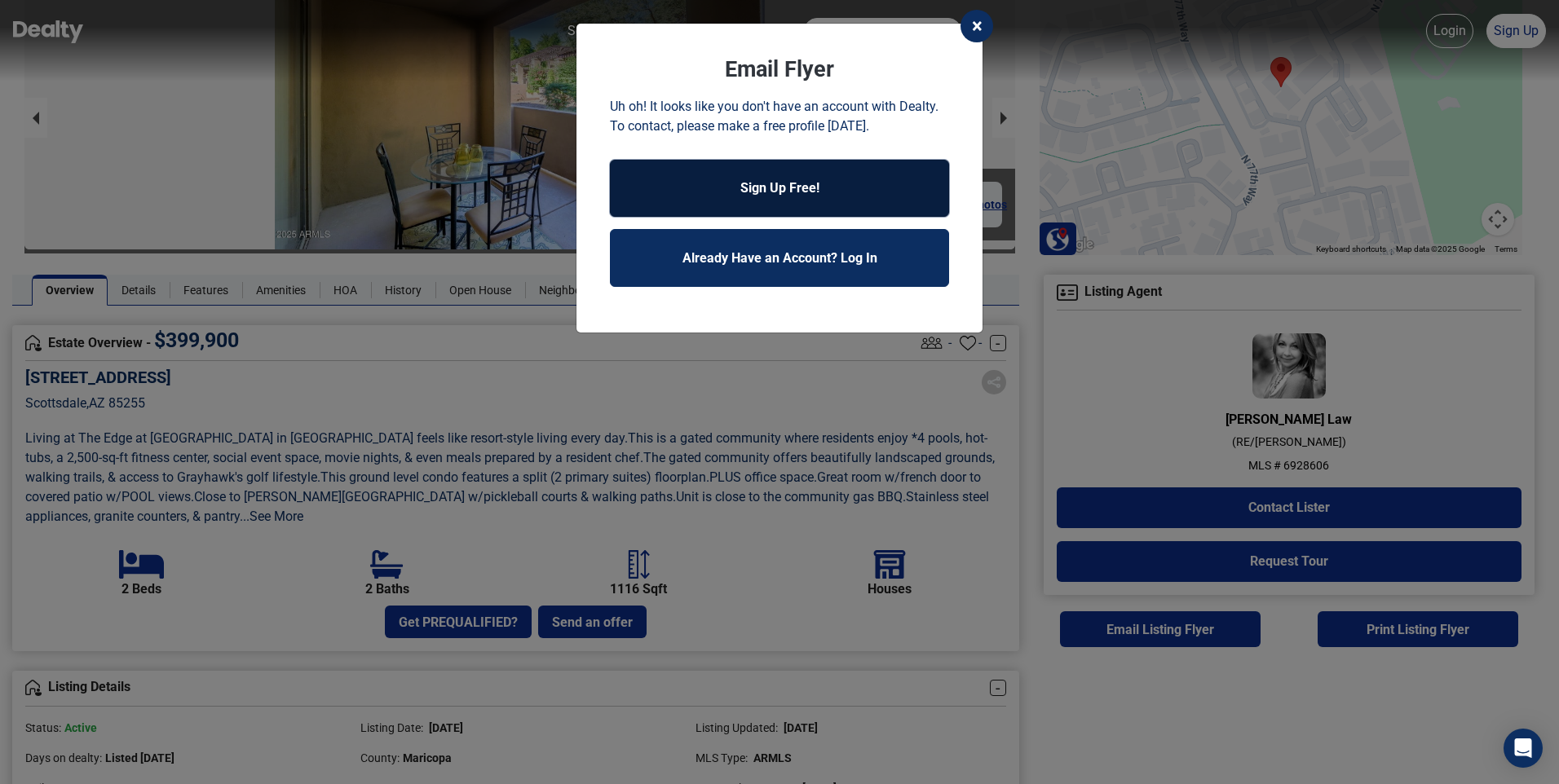
click at [764, 190] on button "Sign Up Free!" at bounding box center [779, 188] width 339 height 57
